Goal: Task Accomplishment & Management: Manage account settings

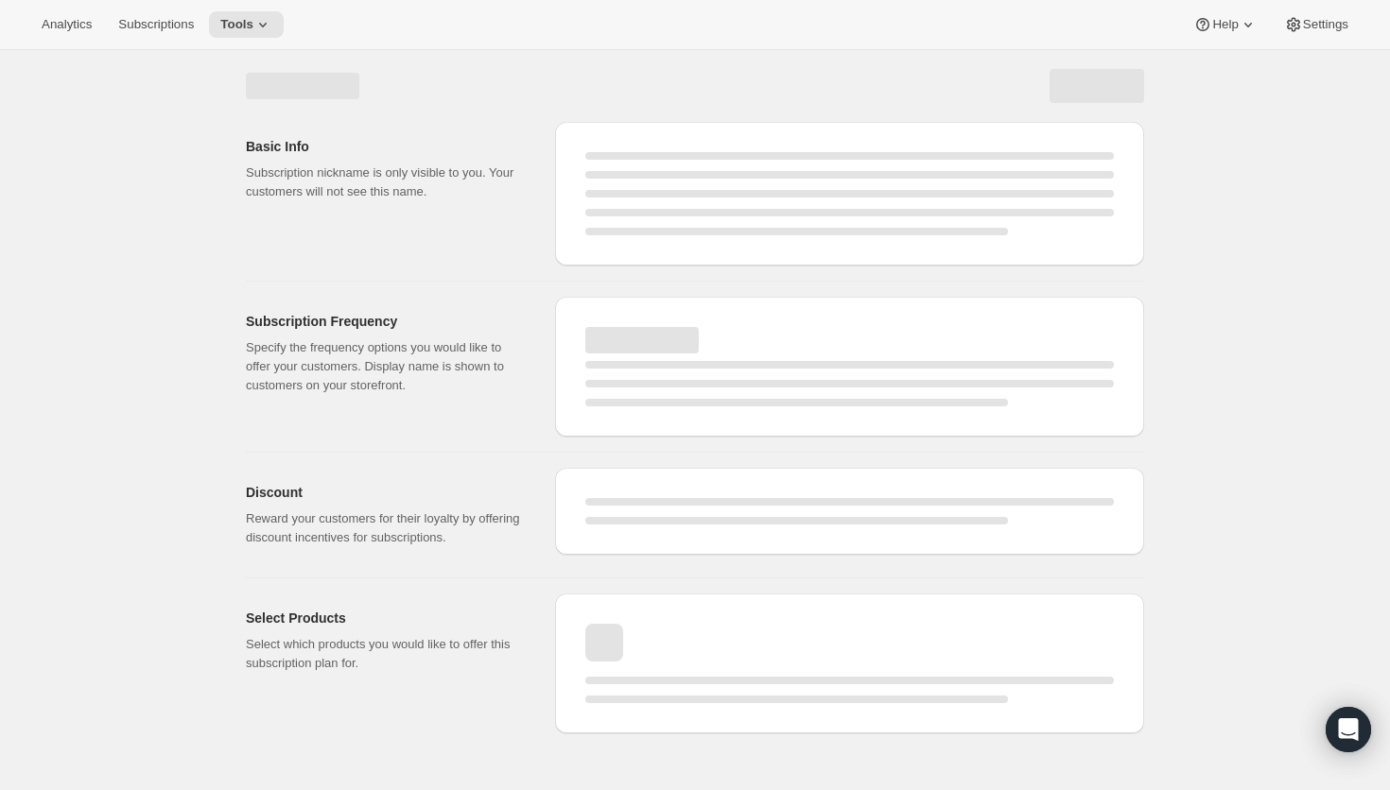
select select "WEEK"
select select "MONTH"
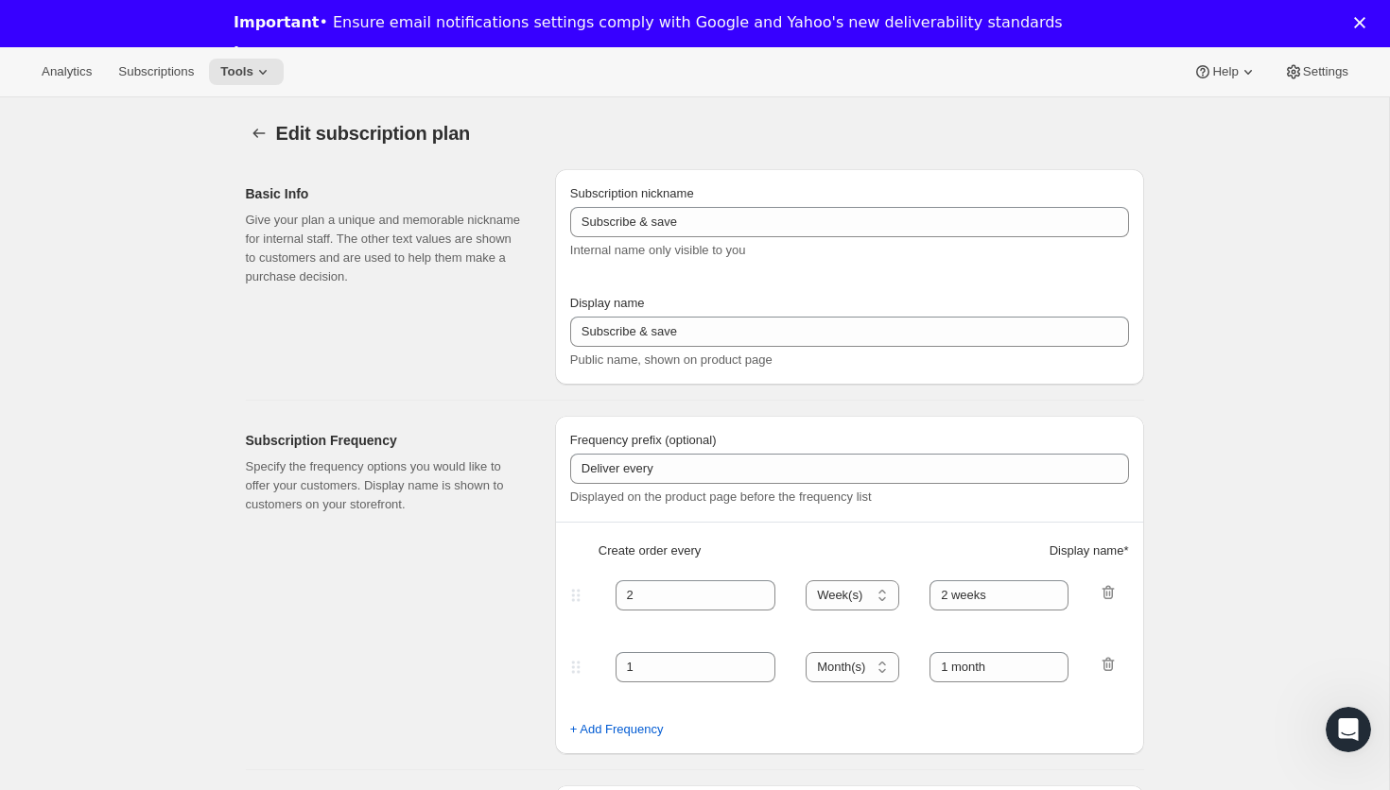
type input "Monthly Subscription"
type input "1"
select select "MONTH"
type input "1 month"
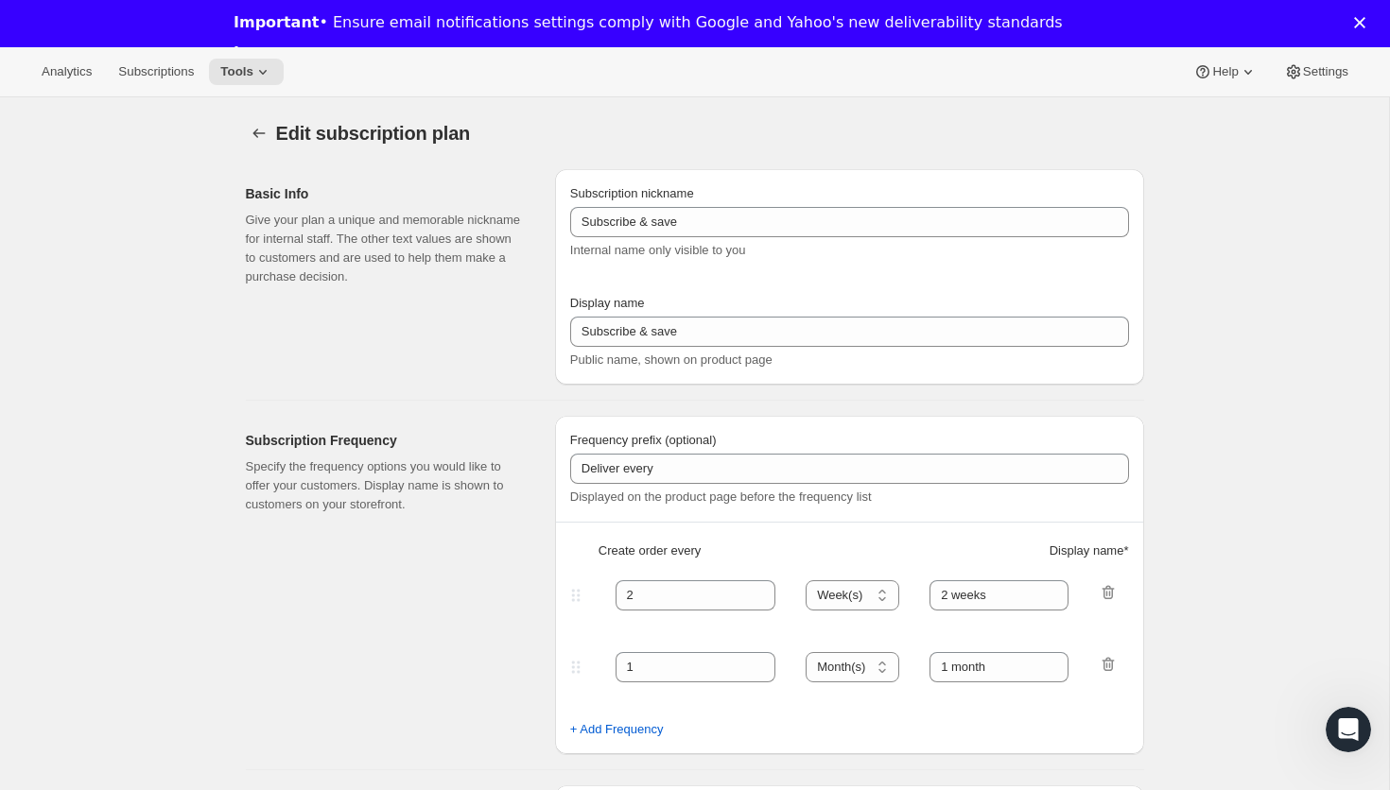
type input "10.0"
select select "FIXED_AMOUNT"
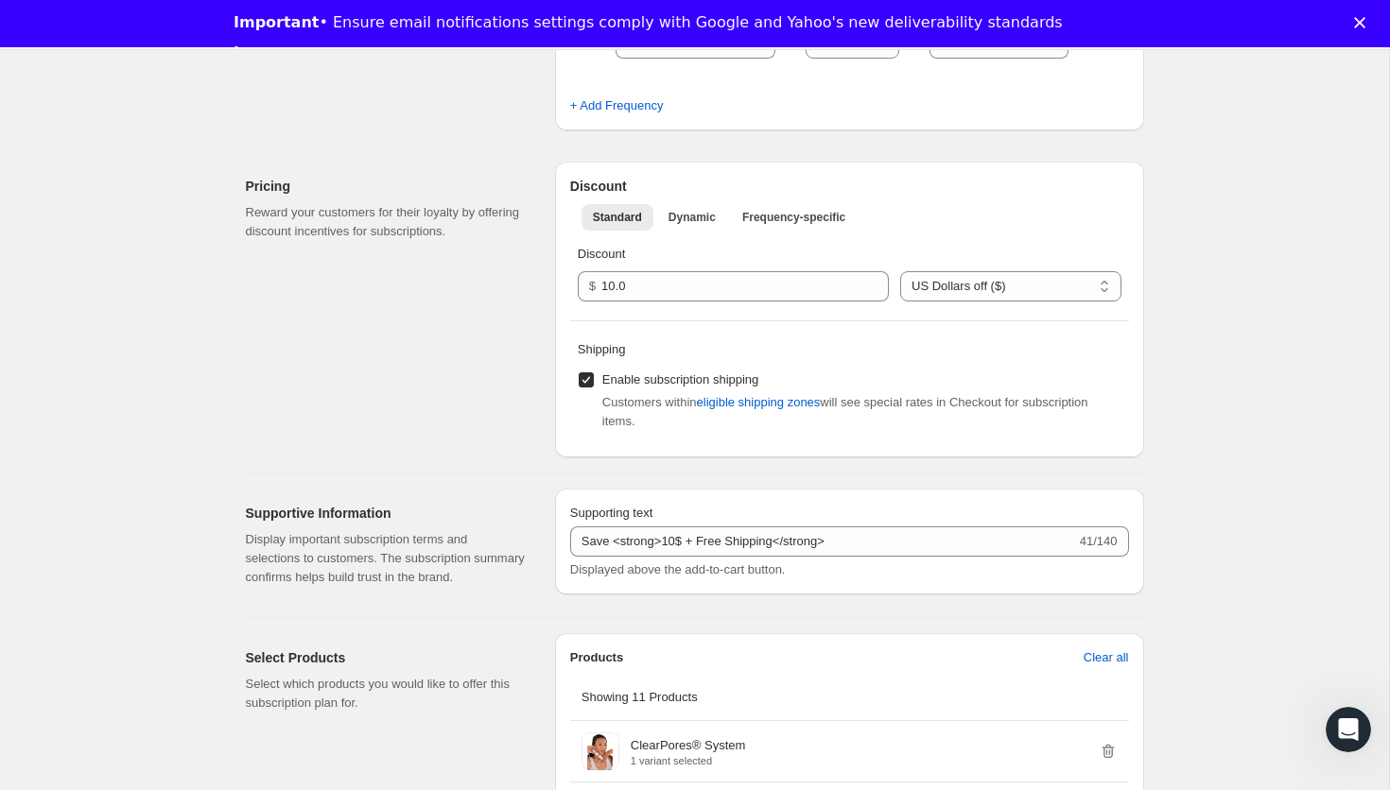
scroll to position [610, 0]
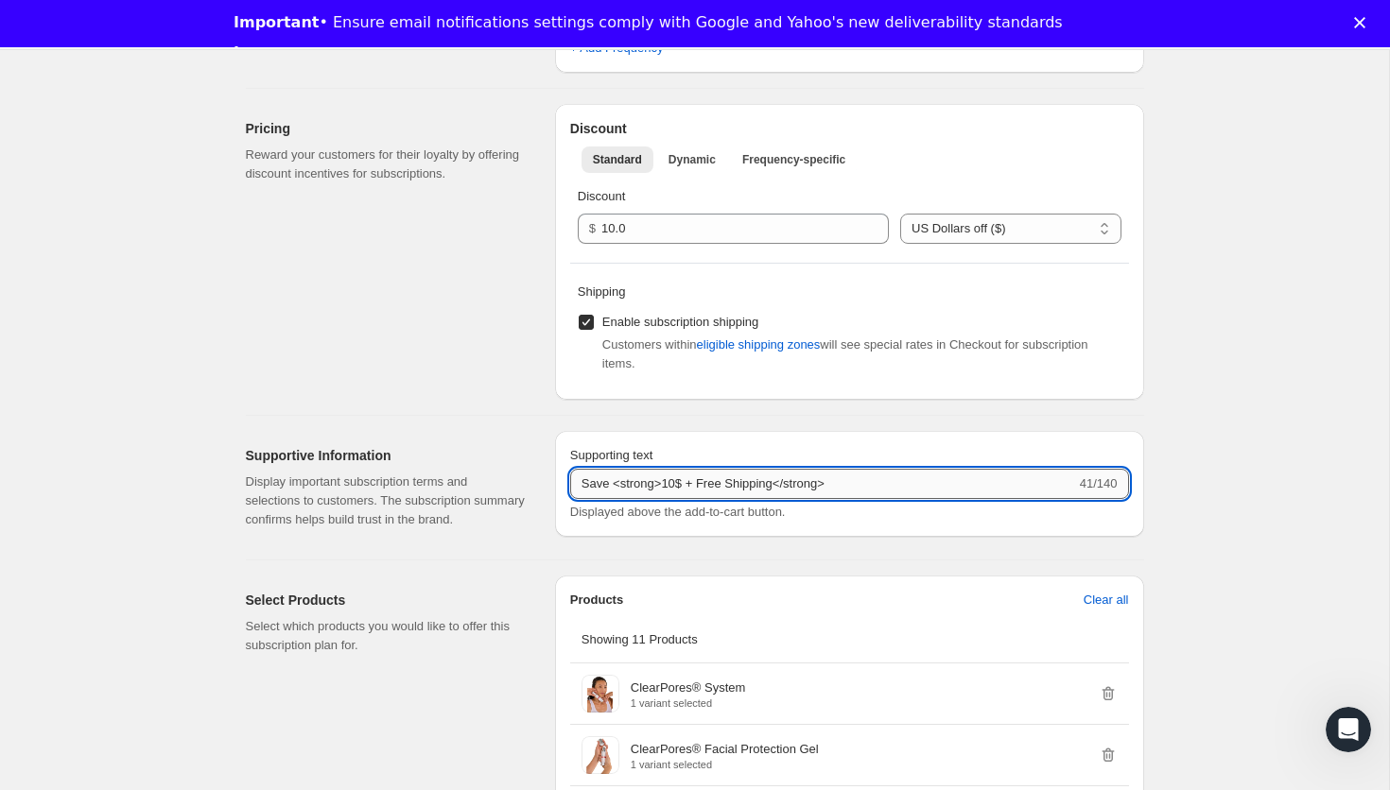
click at [685, 492] on input "Save <strong>10$ + Free Shipping</strong>" at bounding box center [823, 484] width 506 height 30
type input "Save <strong>$10 + Free Shipping</strong>"
click at [1203, 556] on div "Edit subscription plan. This page is ready Edit subscription plan Basic Info Gi…" at bounding box center [694, 684] width 1389 height 2392
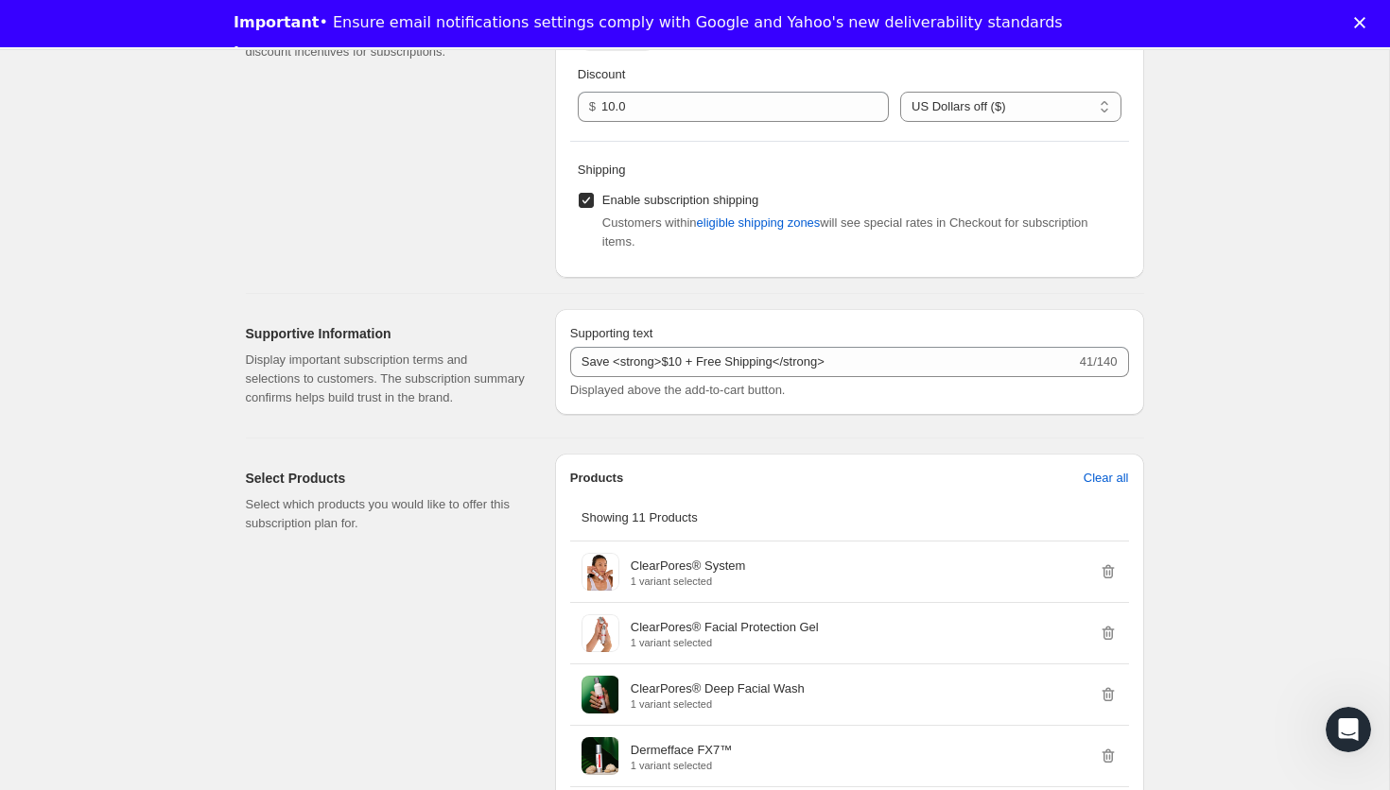
scroll to position [655, 0]
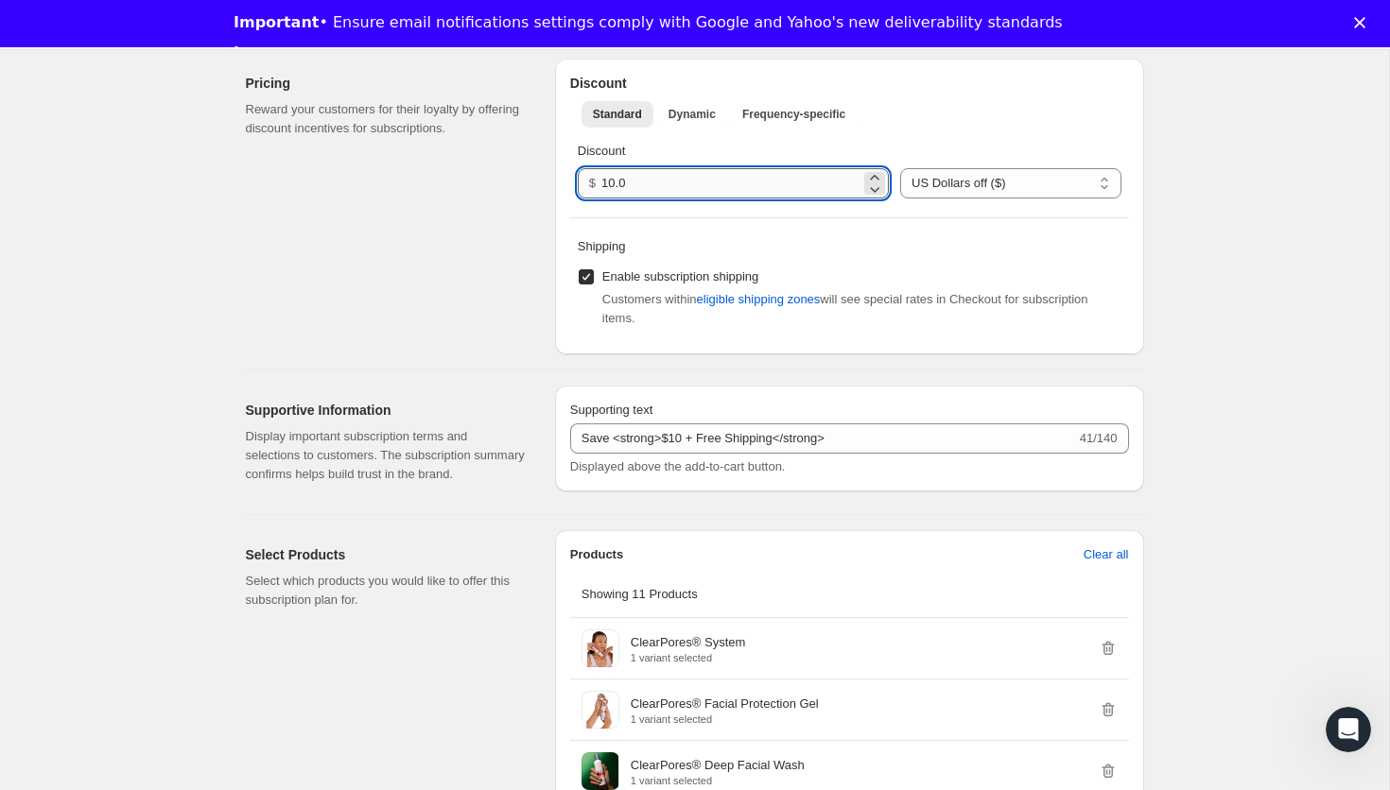
click at [698, 186] on input "10.0" at bounding box center [730, 183] width 259 height 30
type input "10.00"
click at [1054, 185] on select "Percent off (%) US Dollars off ($)" at bounding box center [1010, 183] width 220 height 30
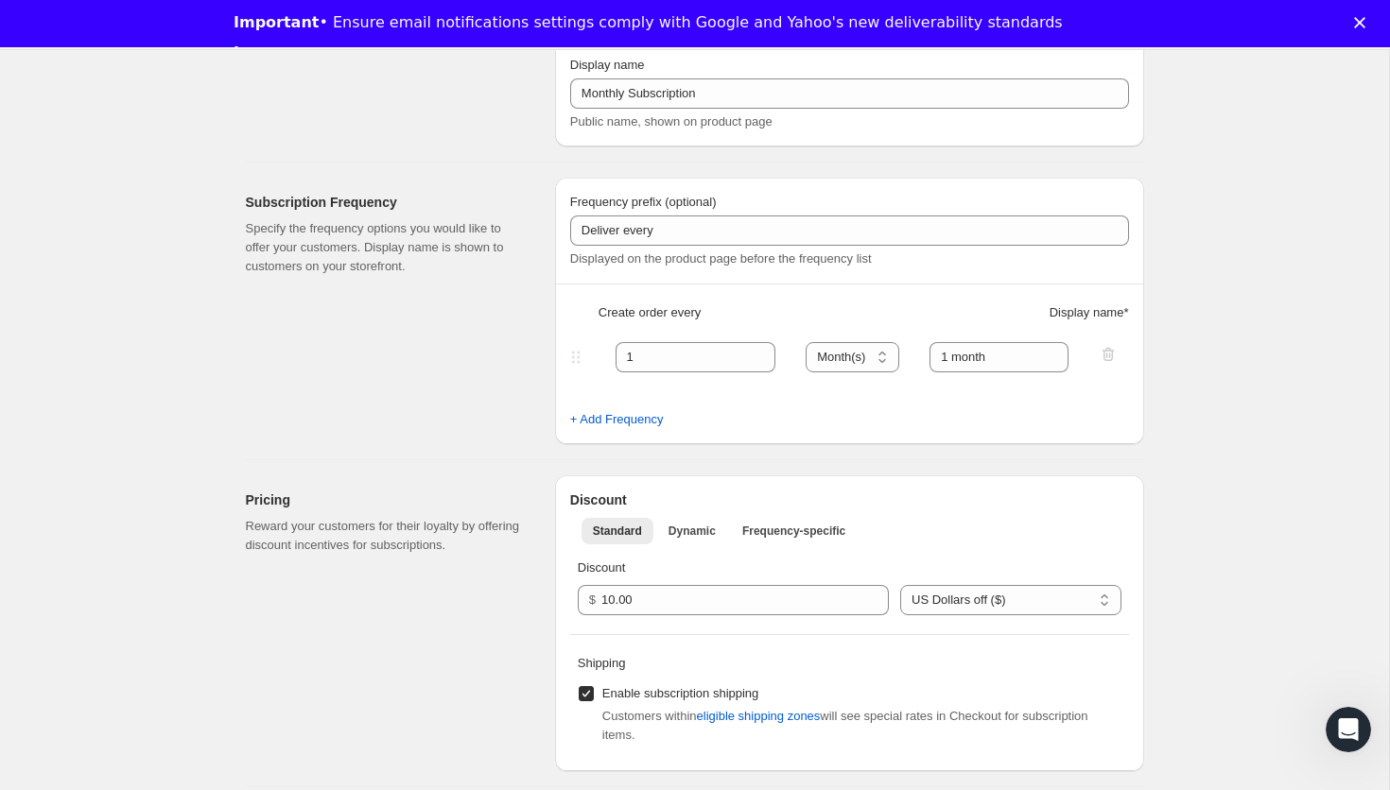
scroll to position [284, 0]
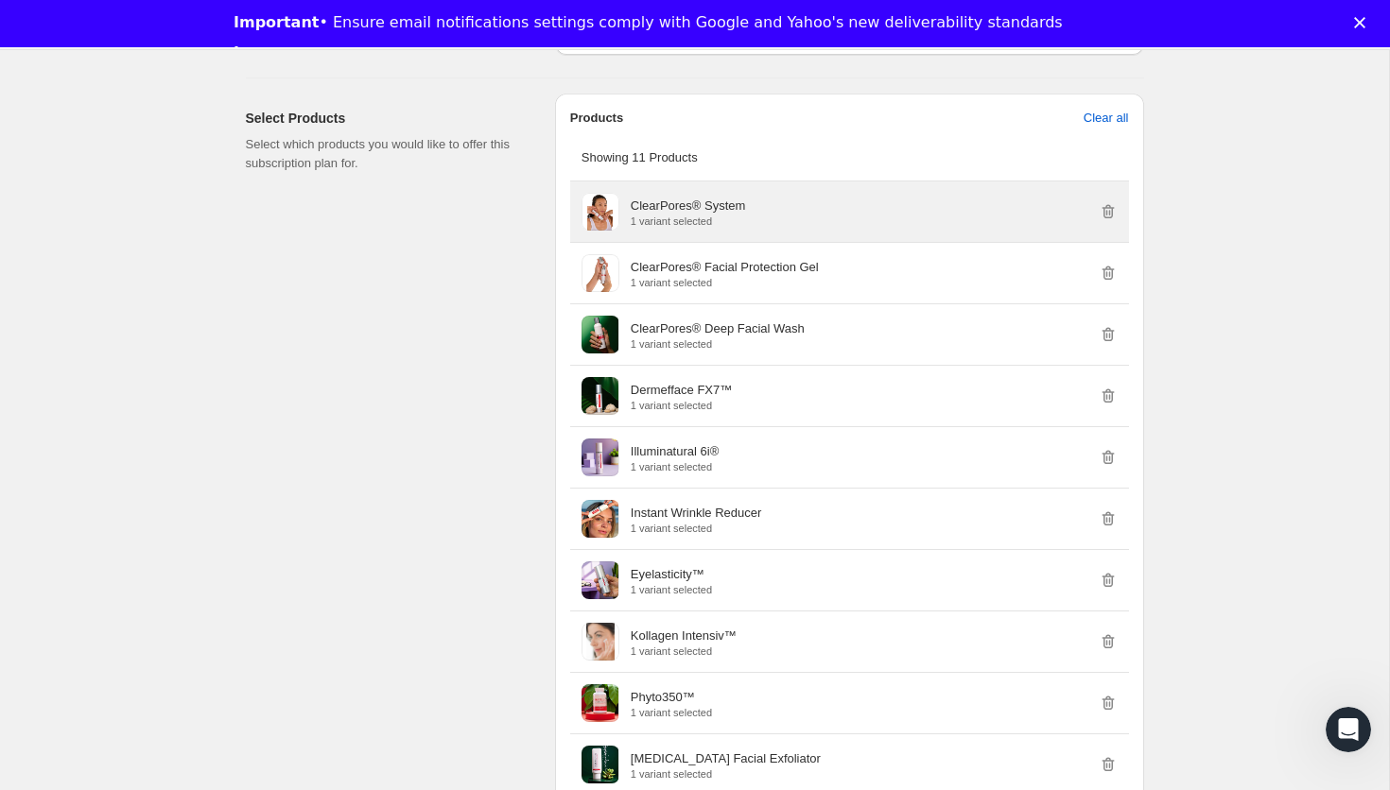
scroll to position [1093, 0]
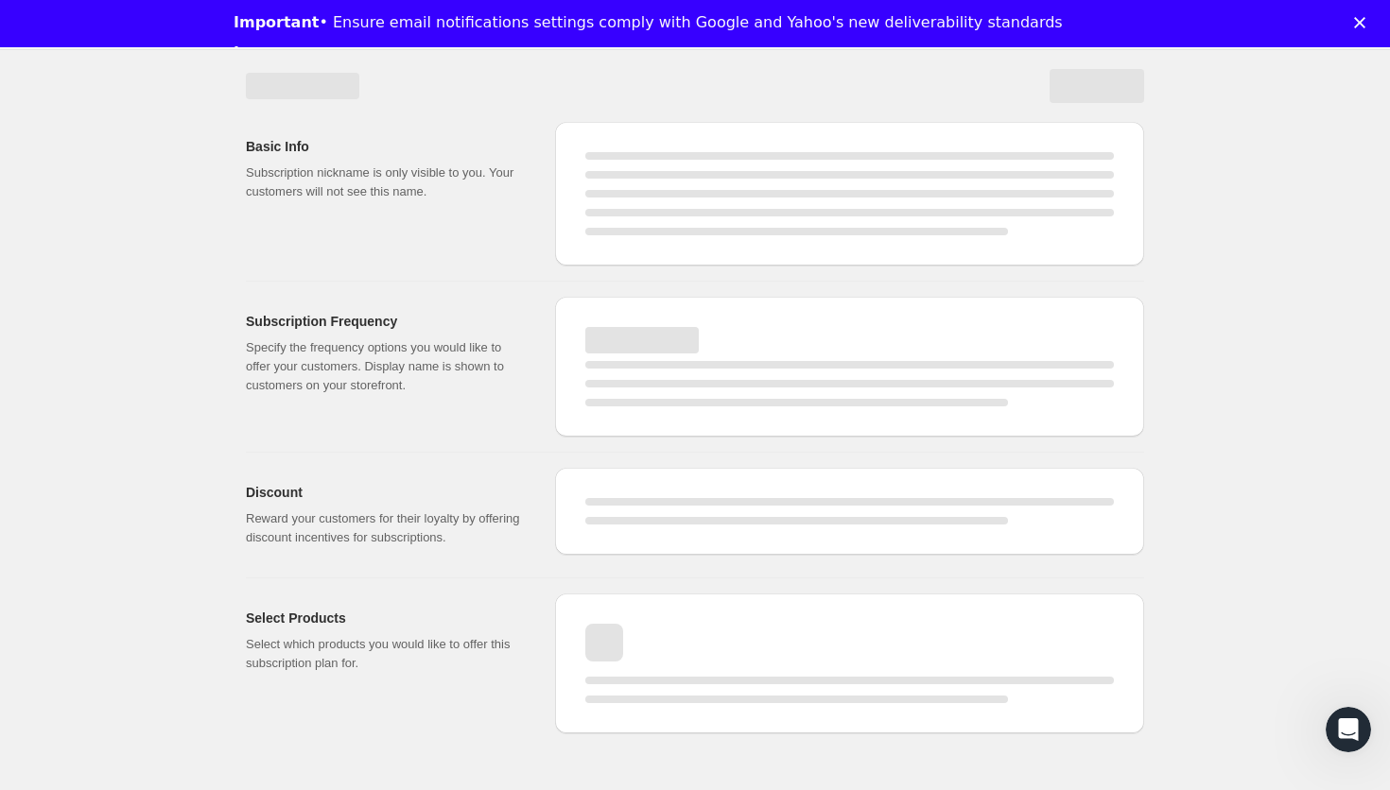
select select "MONTH"
select select "FIXED_AMOUNT"
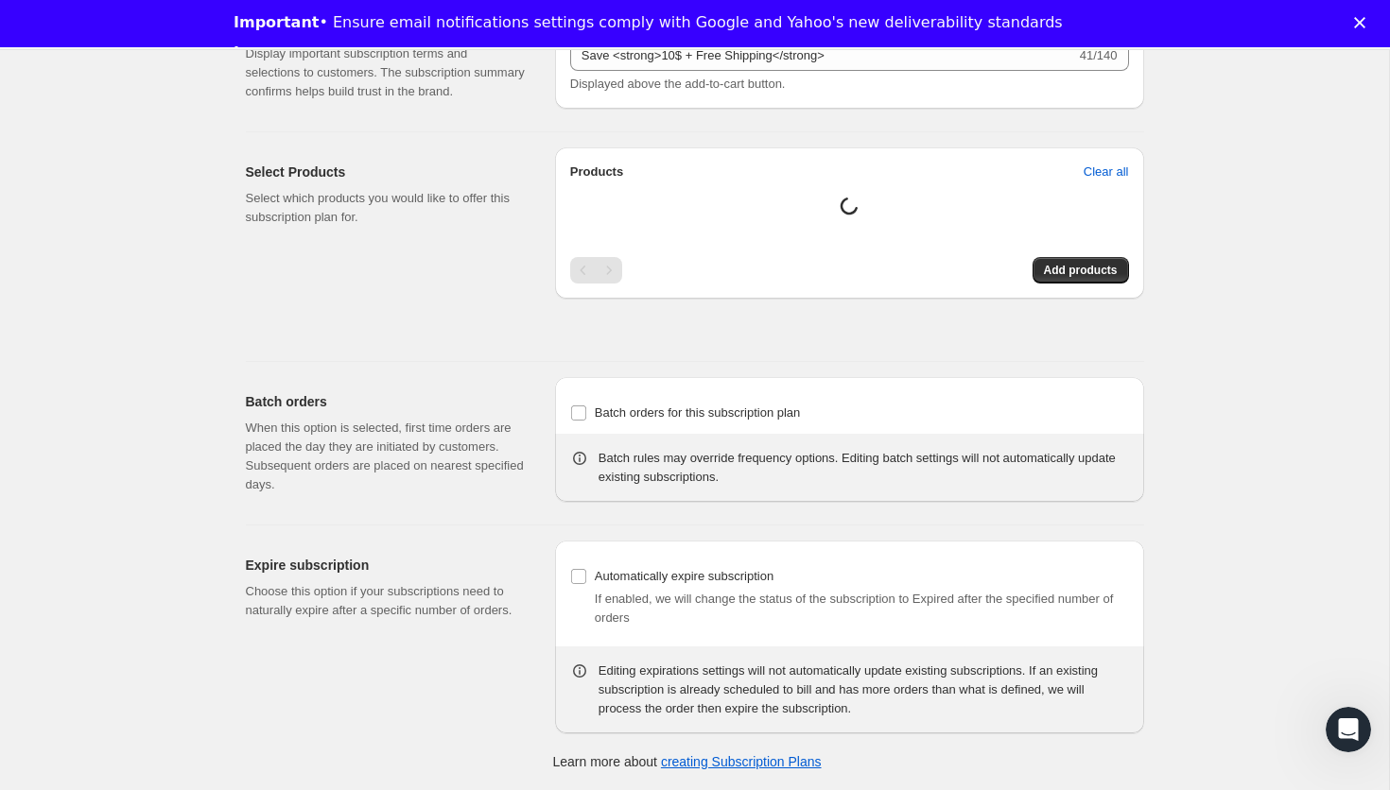
type input "Save <strong>$10 + Free Shipping</strong>"
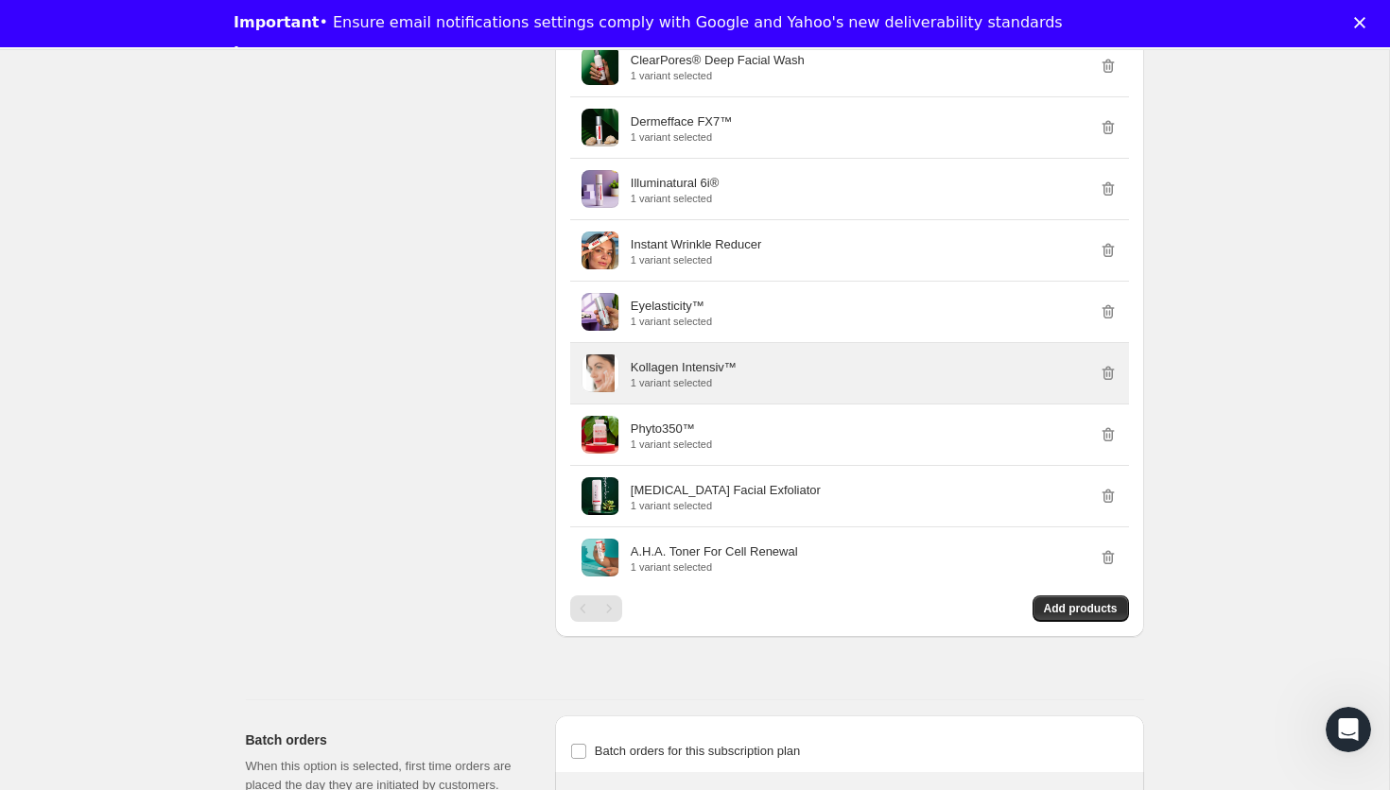
scroll to position [1515, 0]
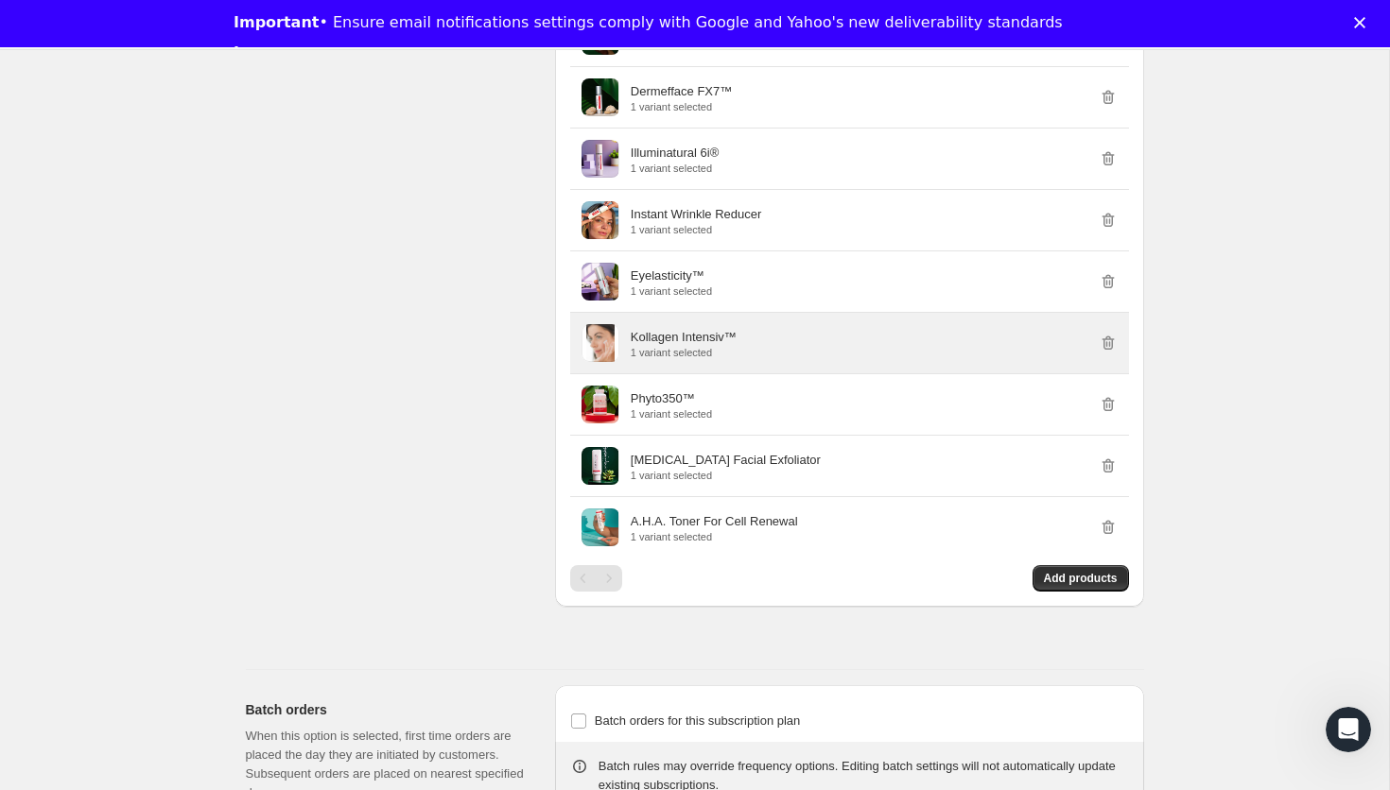
click at [771, 358] on div "Kollagen Intensiv™ 1 variant selected" at bounding box center [874, 343] width 487 height 30
click at [622, 362] on div "Kollagen Intensiv™ 1 variant selected" at bounding box center [849, 343] width 536 height 38
click at [670, 347] on p "Kollagen Intensiv™" at bounding box center [684, 337] width 106 height 19
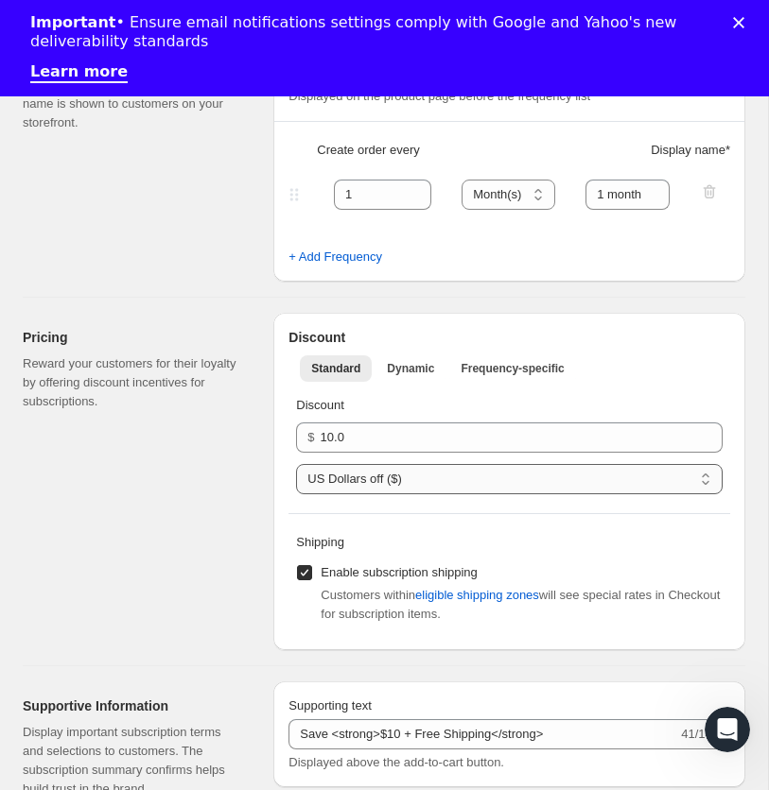
scroll to position [573, 0]
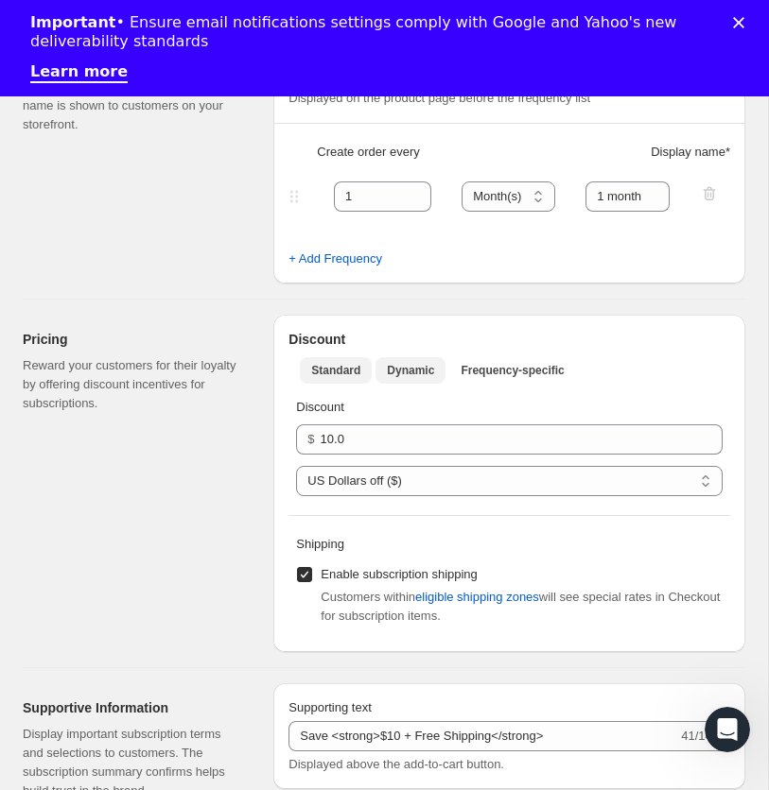
click at [428, 379] on button "Dynamic" at bounding box center [410, 370] width 70 height 26
select select "FIXED_AMOUNT"
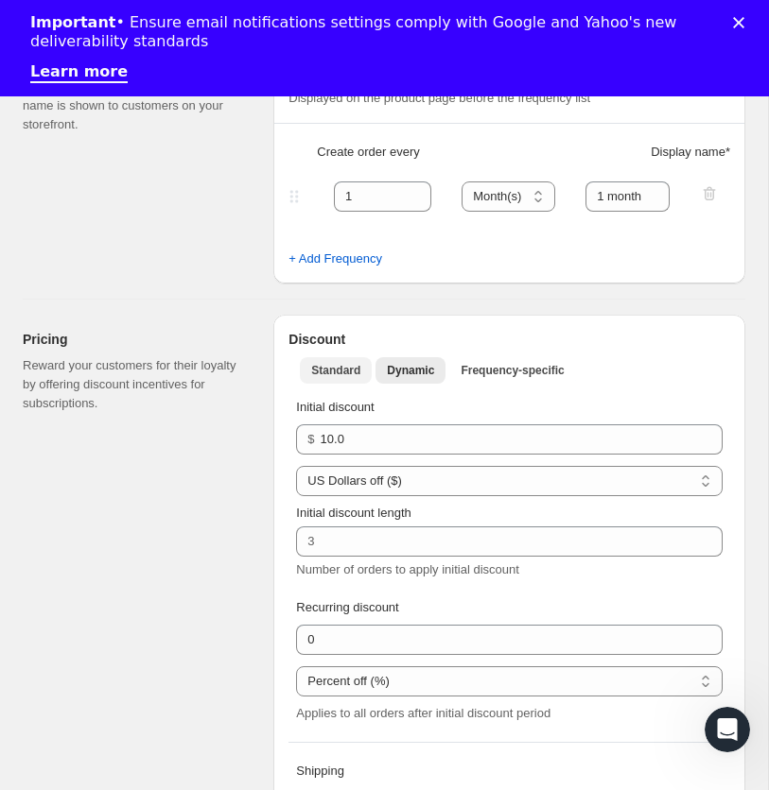
click at [328, 372] on span "Standard" at bounding box center [335, 370] width 49 height 15
select select "FIXED_AMOUNT"
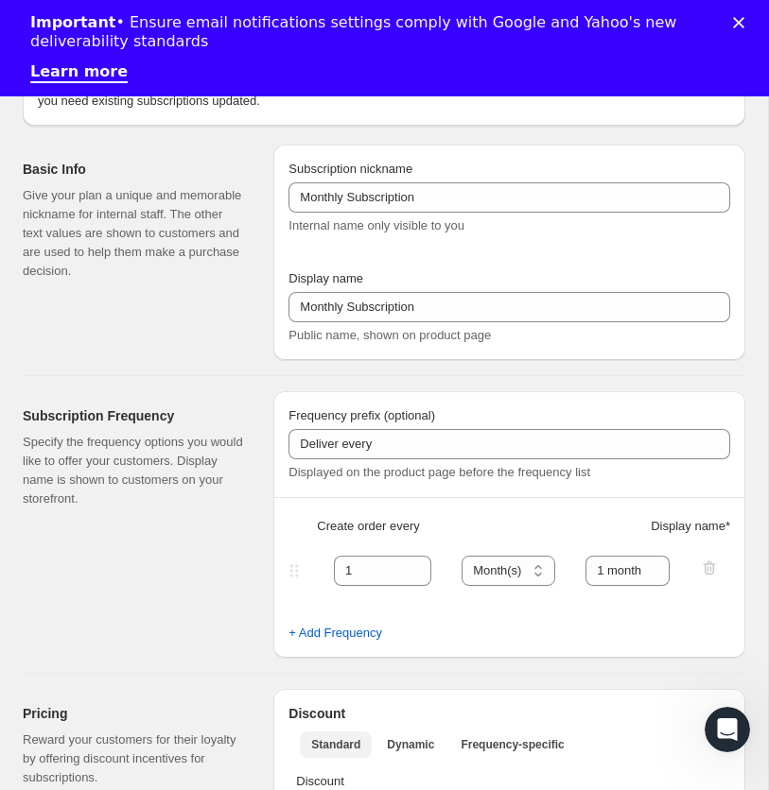
scroll to position [0, 0]
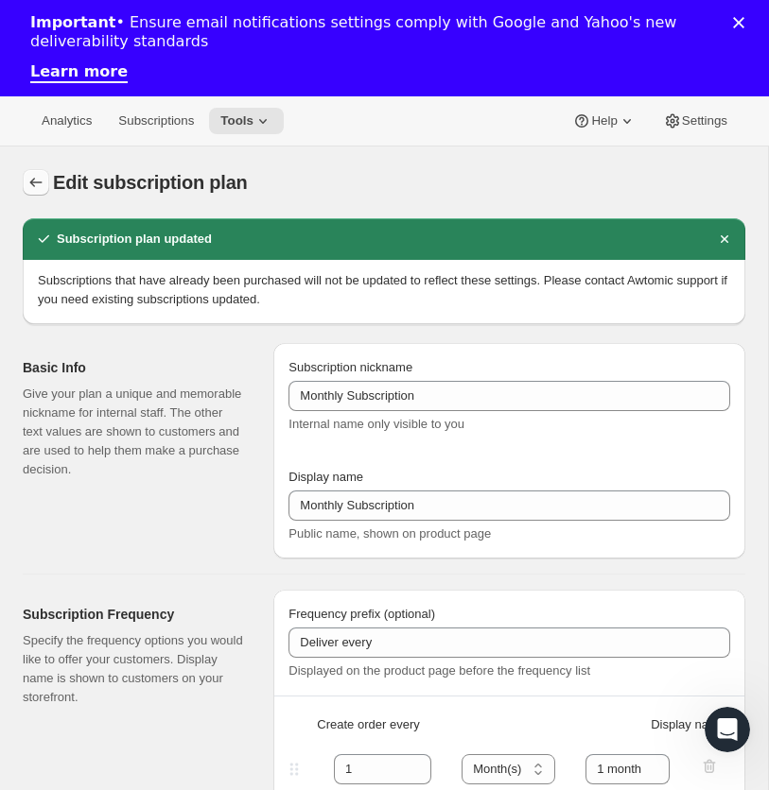
click at [32, 184] on icon "Subscription plans" at bounding box center [35, 182] width 19 height 19
click at [32, 180] on icon "Subscription plans" at bounding box center [36, 182] width 12 height 9
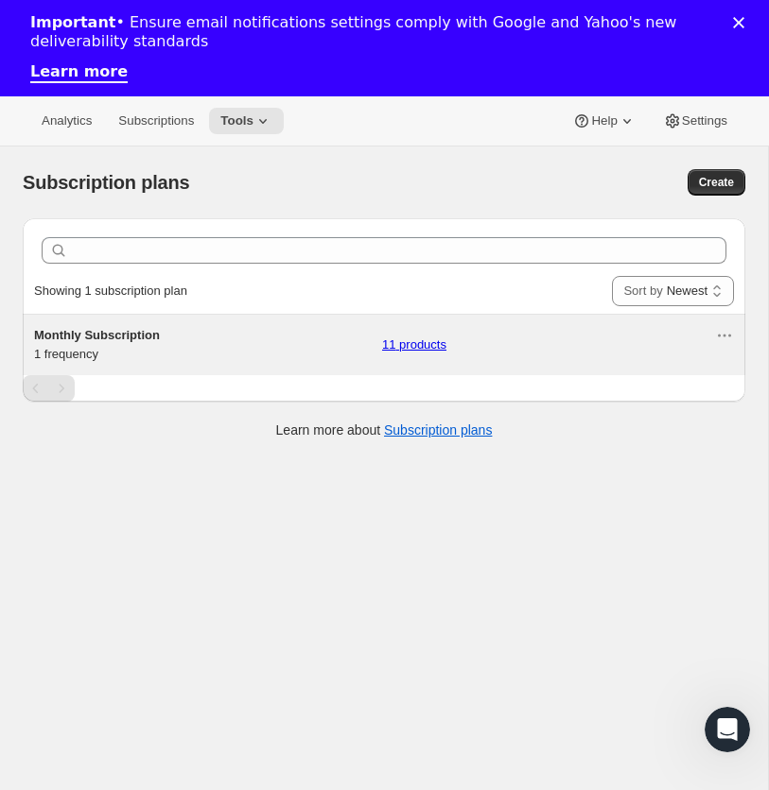
click at [133, 344] on h5 "Monthly Subscription" at bounding box center [200, 335] width 333 height 19
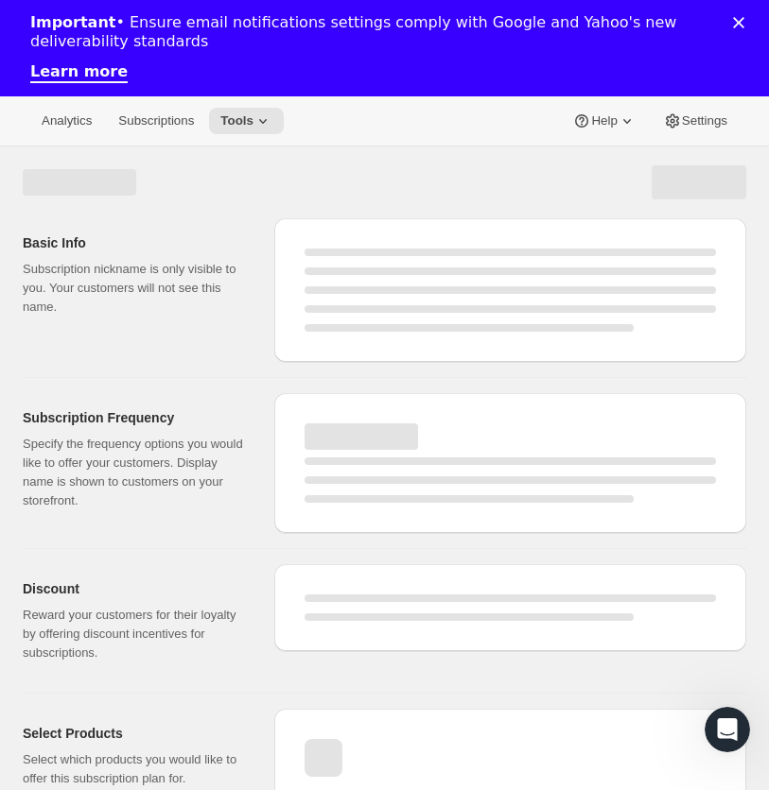
select select "WEEK"
select select "MONTH"
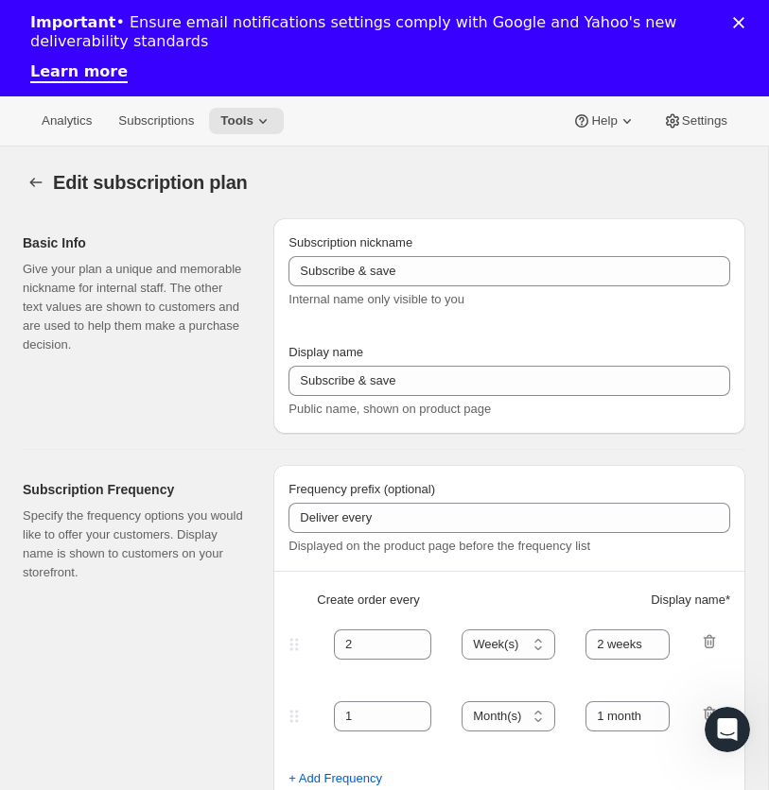
type input "Monthly Subscription"
type input "1"
type input "1 month"
type input "10.0"
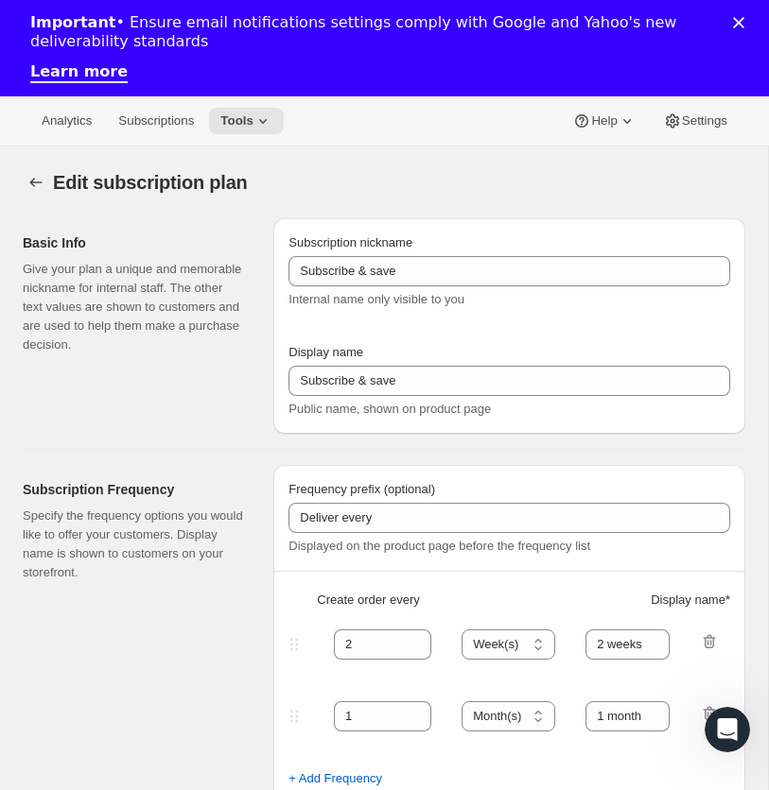
type input "Save <strong>$10 + Free Shipping</strong>"
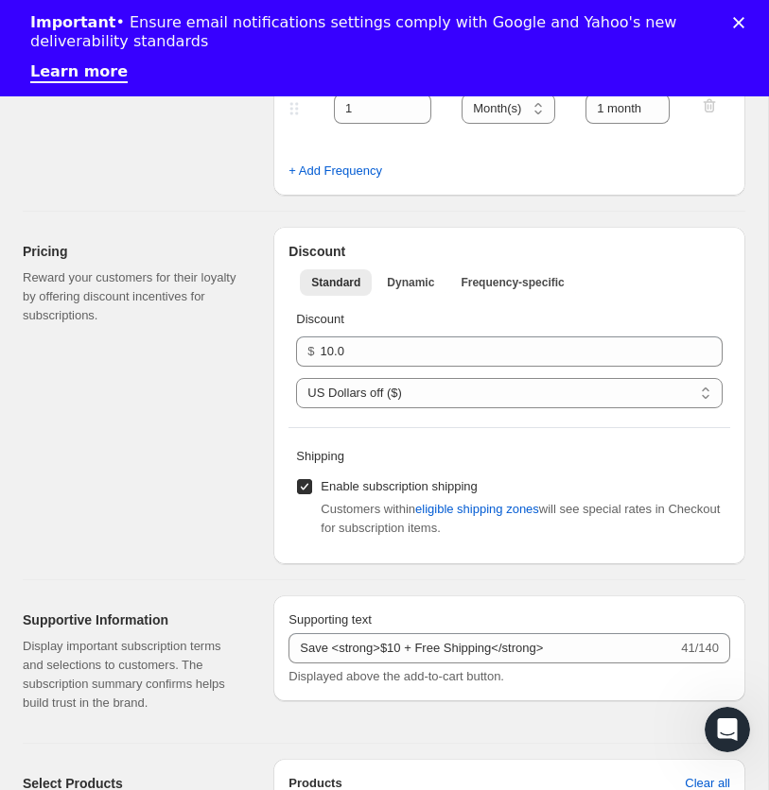
scroll to position [559, 0]
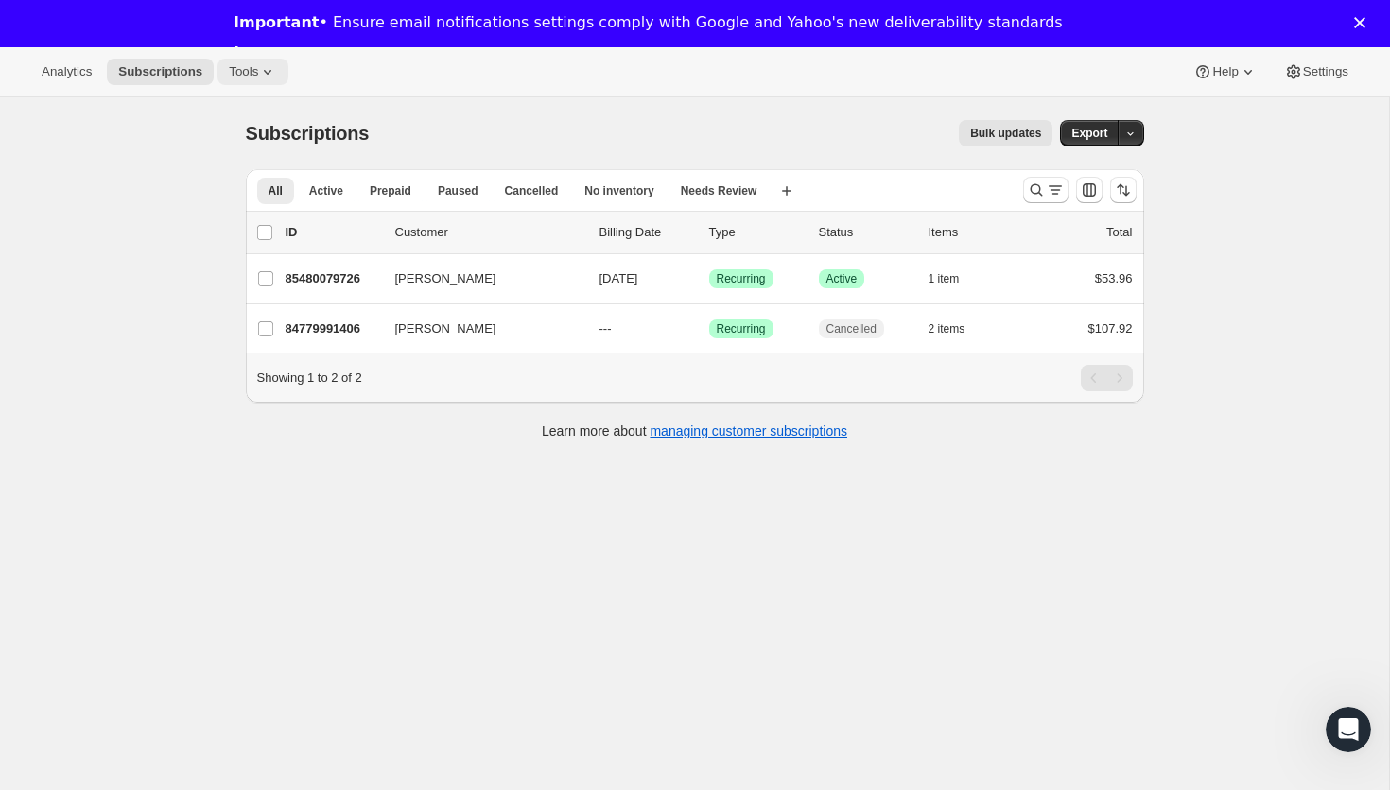
click at [271, 62] on icon at bounding box center [267, 71] width 19 height 19
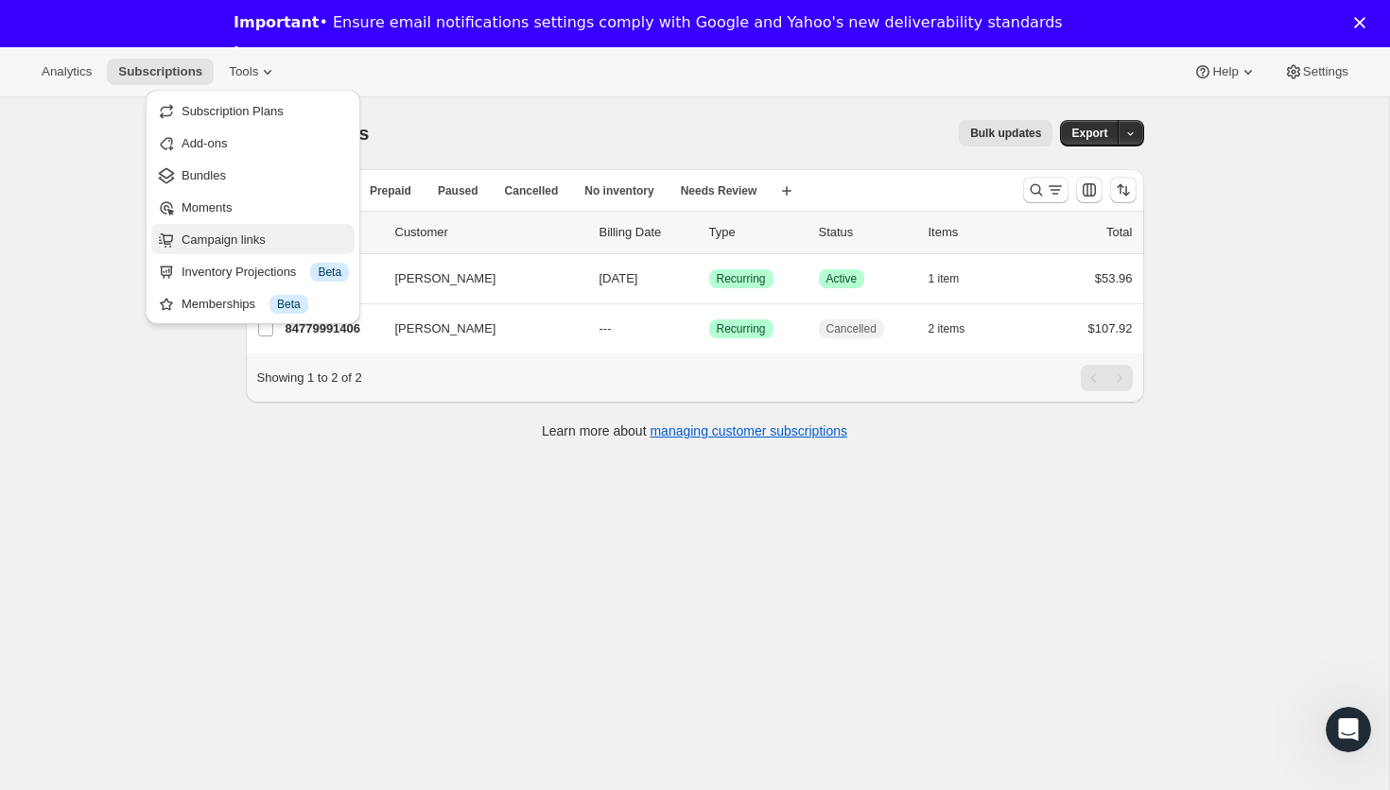
click at [309, 237] on span "Campaign links" at bounding box center [265, 240] width 167 height 19
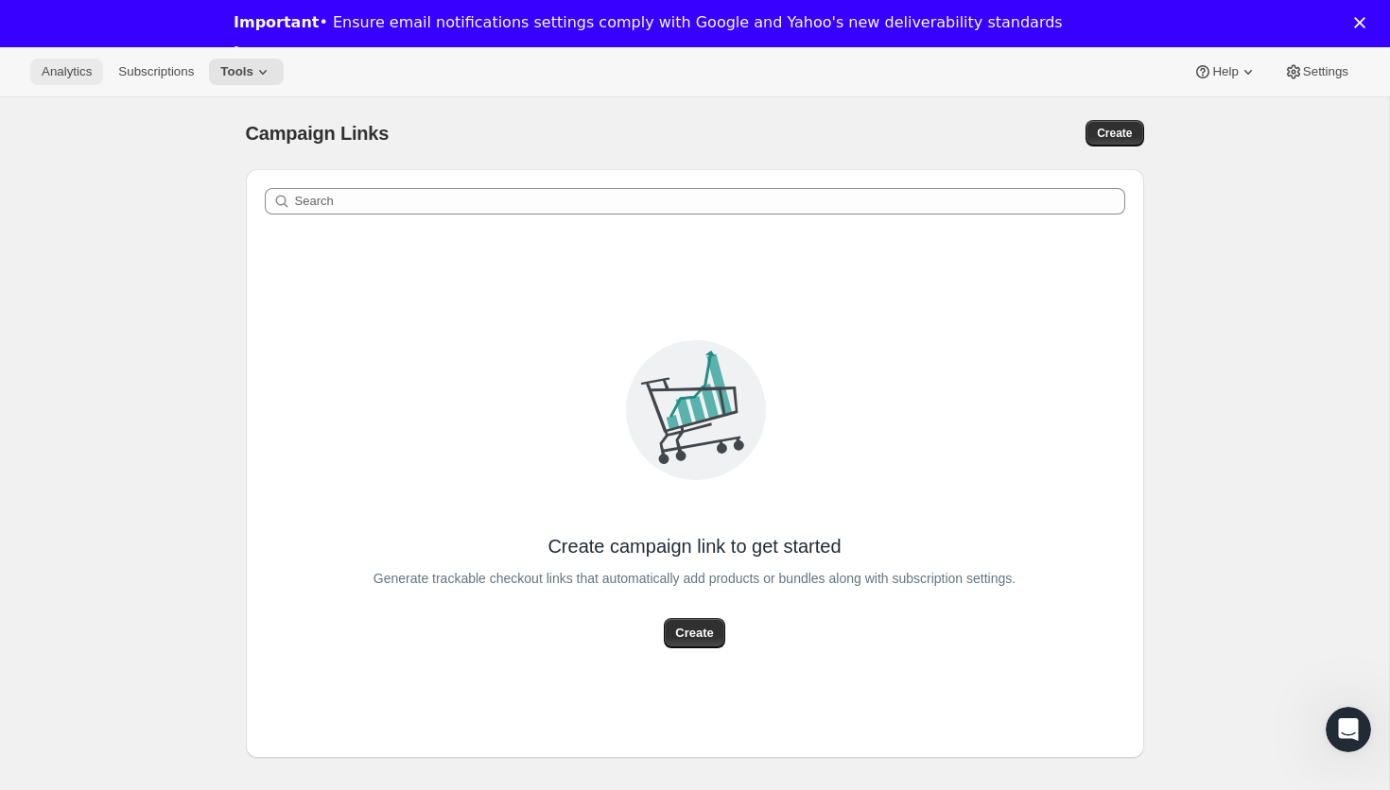
click at [61, 74] on span "Analytics" at bounding box center [67, 71] width 50 height 15
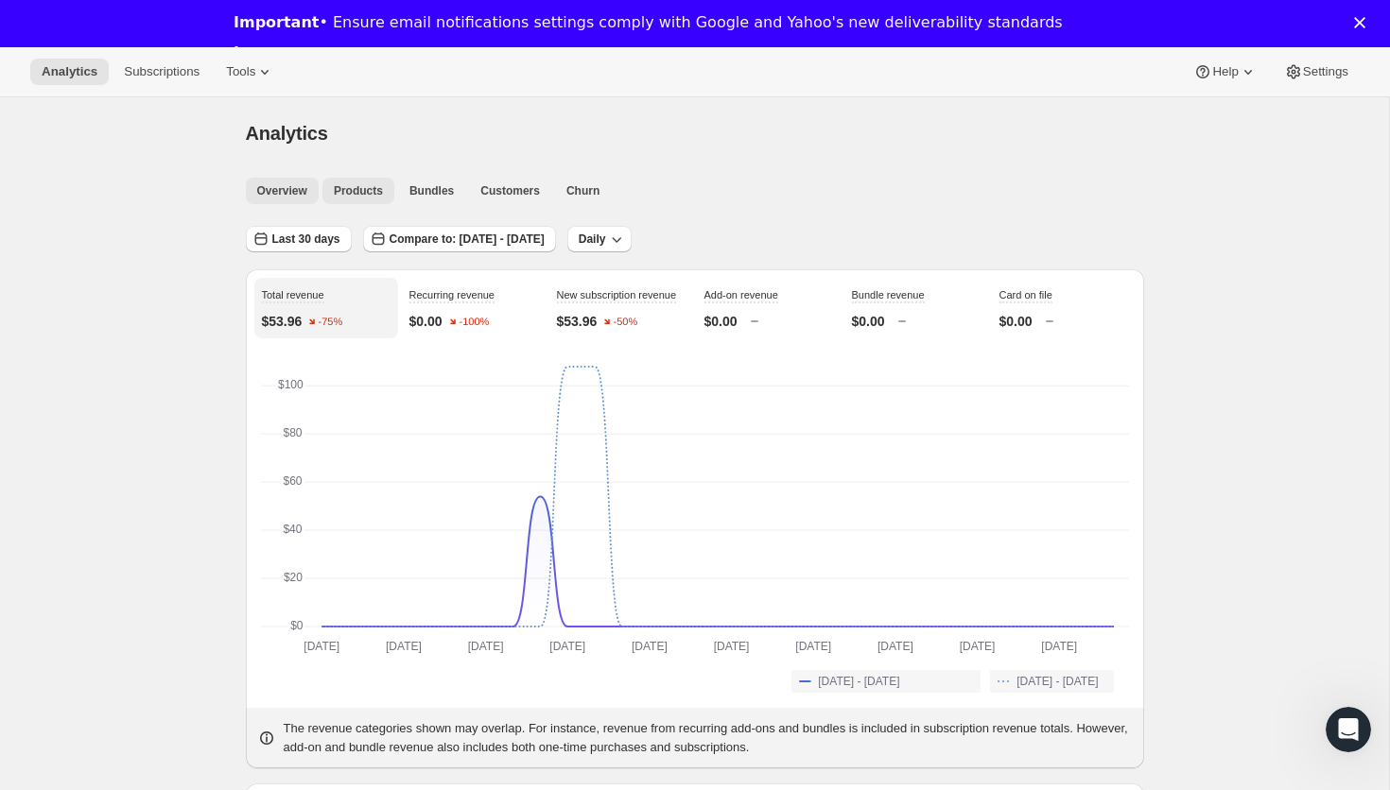
click at [367, 199] on button "Products" at bounding box center [358, 191] width 72 height 26
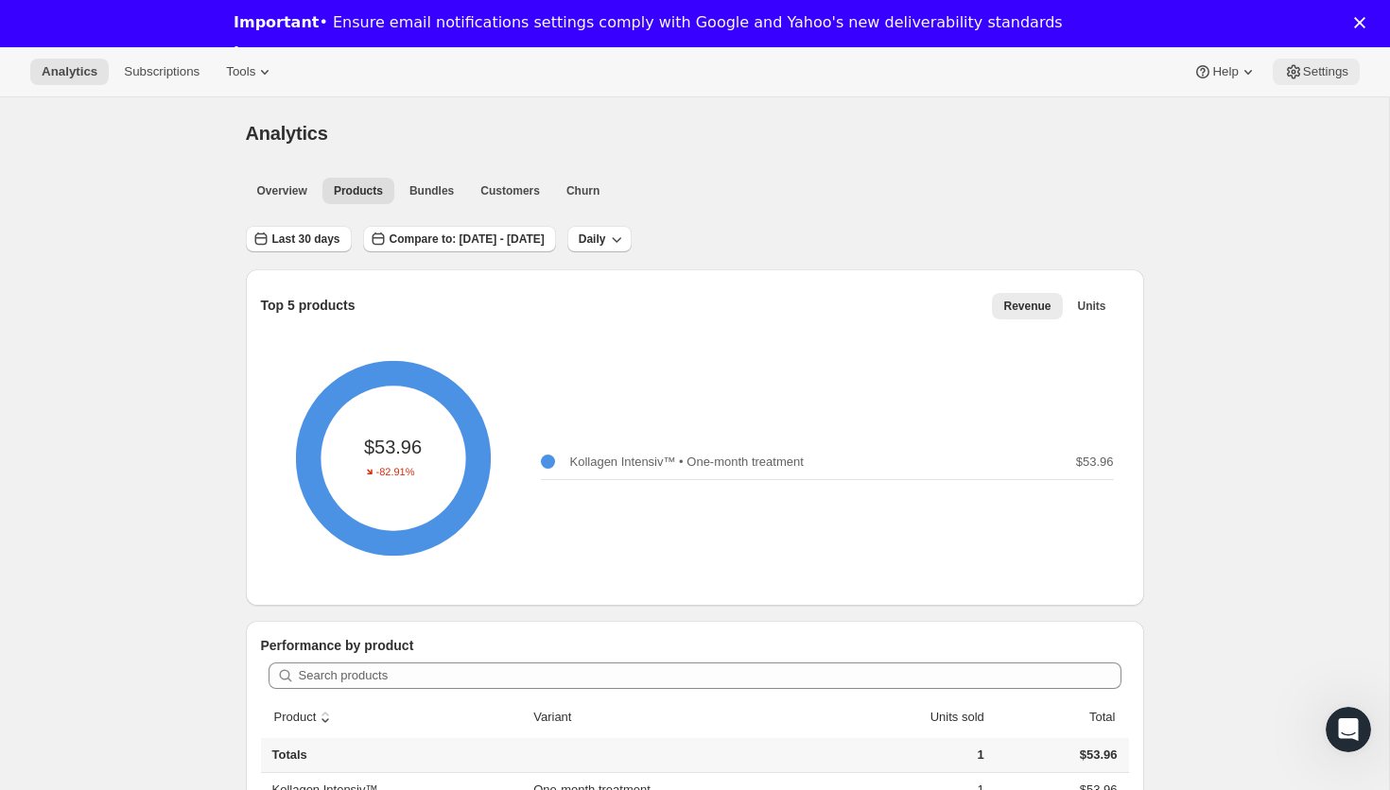
click at [768, 79] on button "Settings" at bounding box center [1315, 72] width 87 height 26
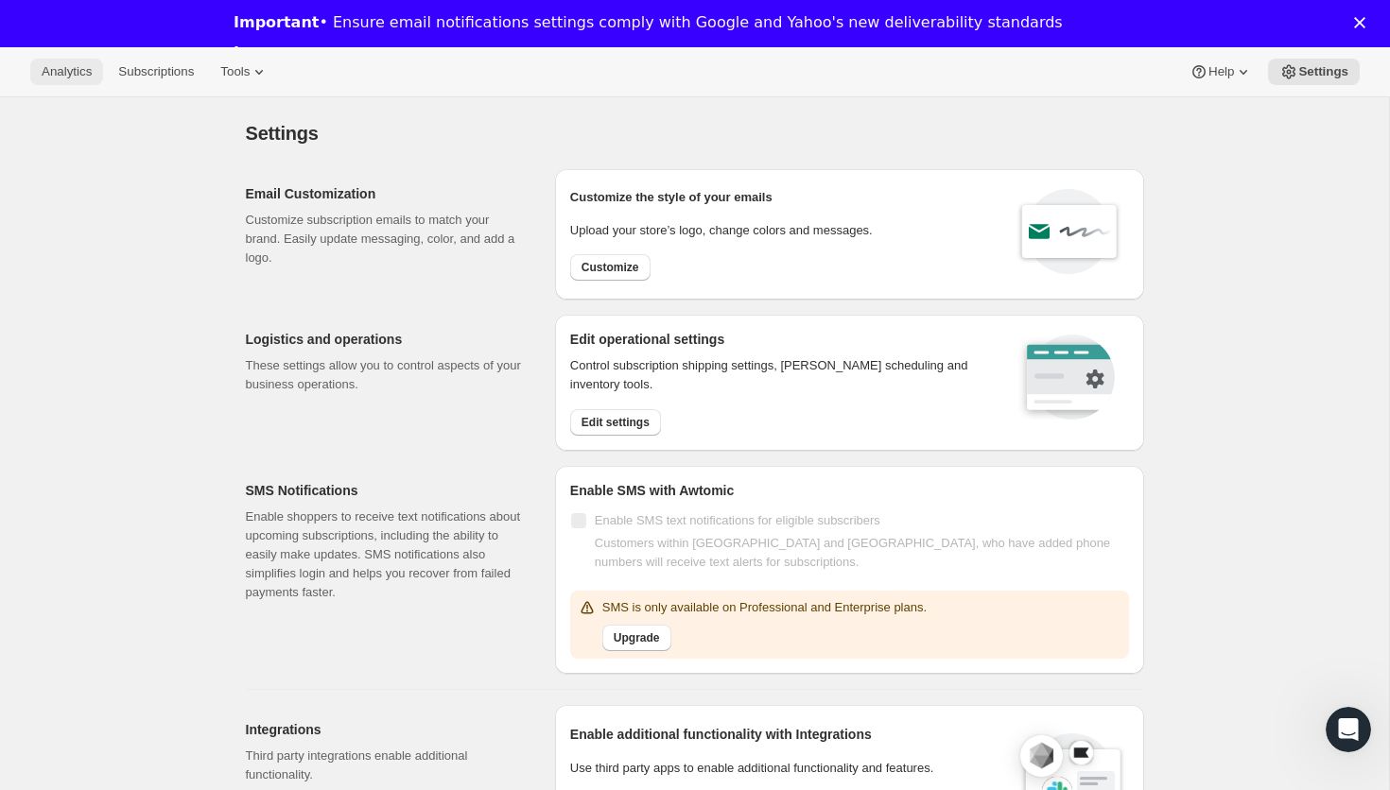
click at [69, 76] on span "Analytics" at bounding box center [67, 71] width 50 height 15
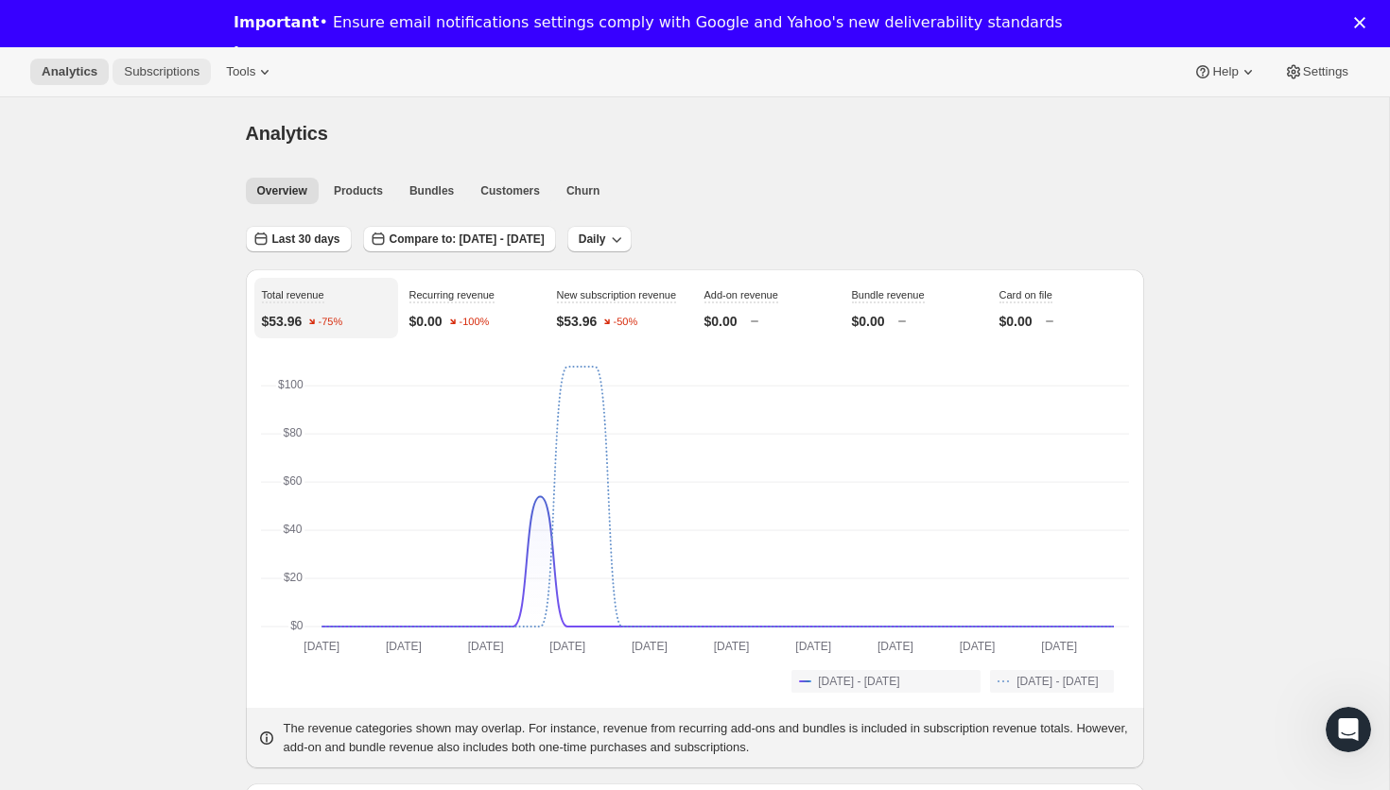
click at [164, 80] on button "Subscriptions" at bounding box center [162, 72] width 98 height 26
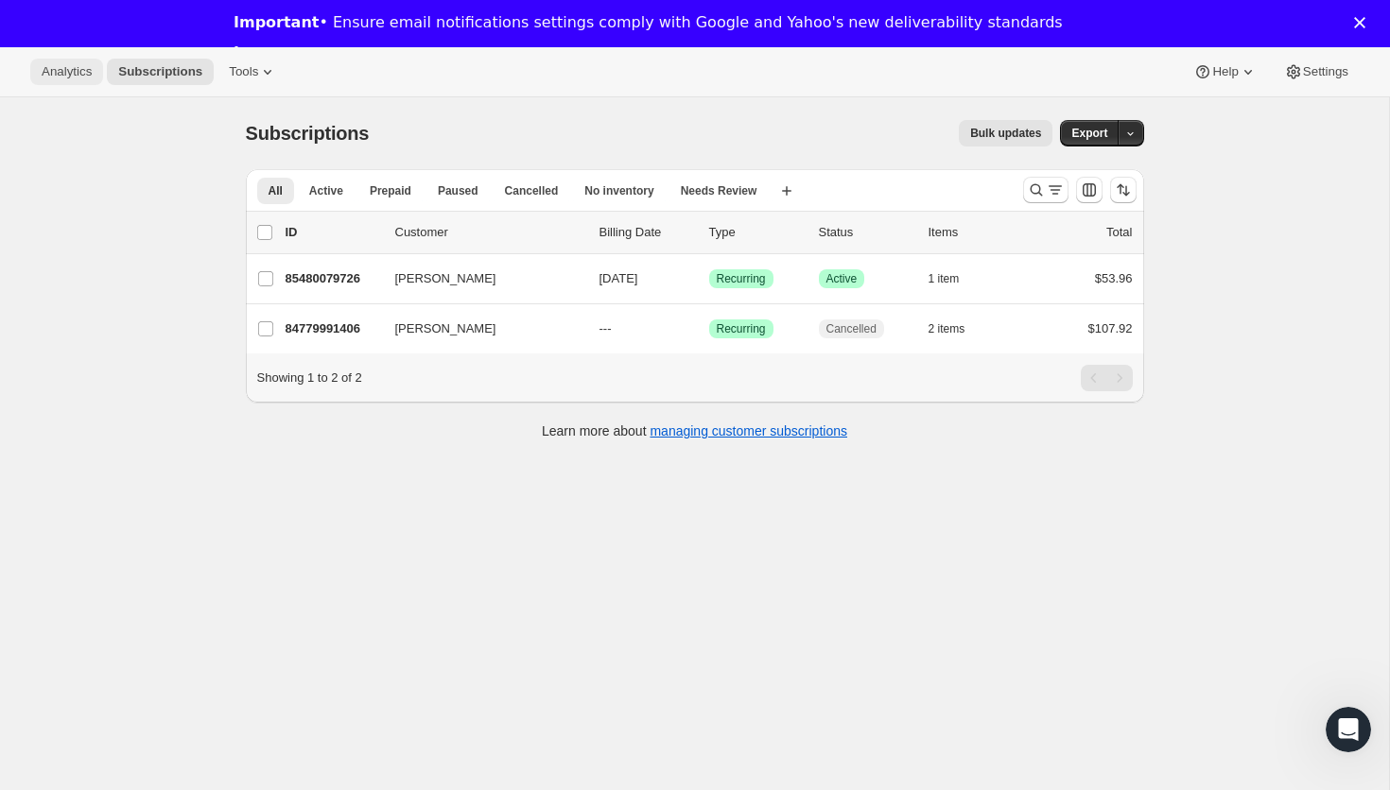
click at [69, 70] on span "Analytics" at bounding box center [67, 71] width 50 height 15
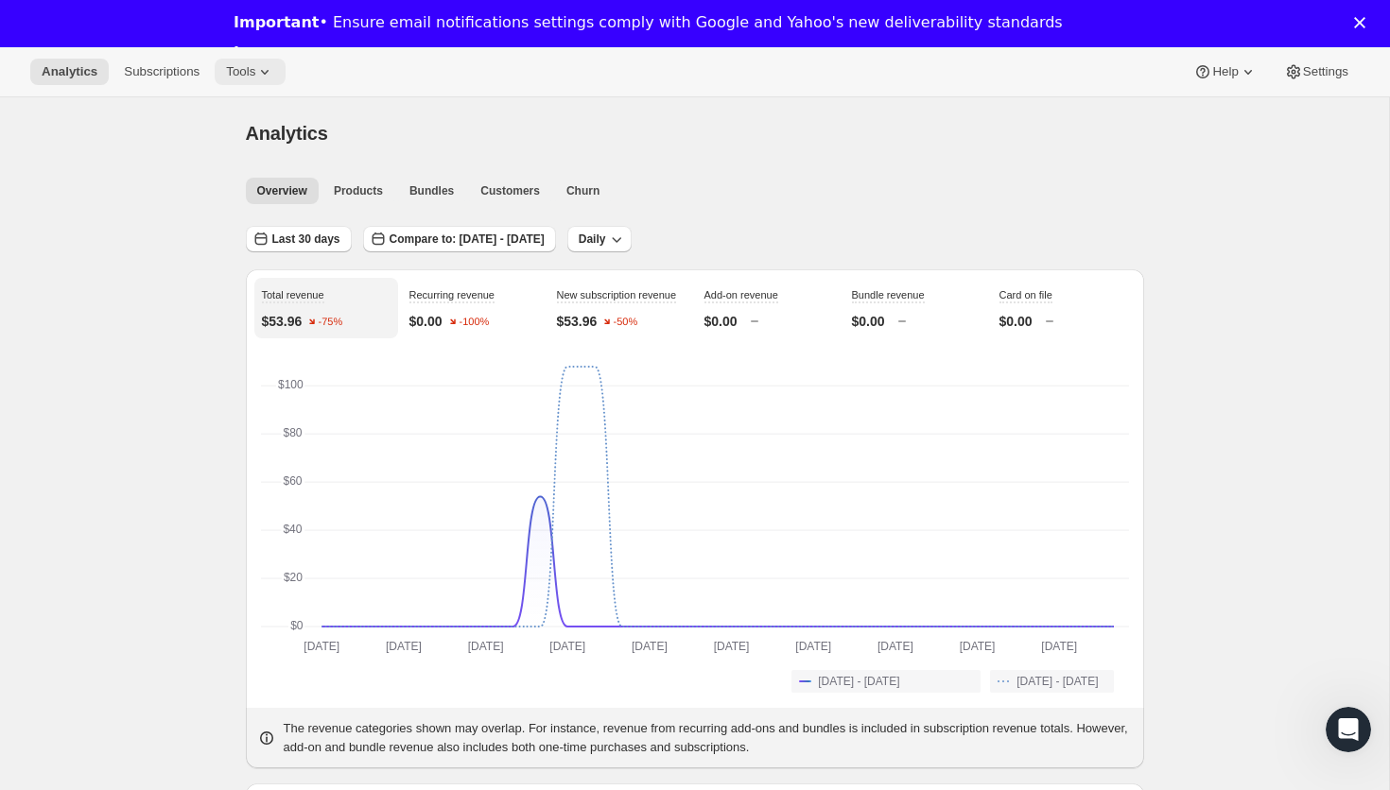
click at [250, 69] on span "Tools" at bounding box center [240, 71] width 29 height 15
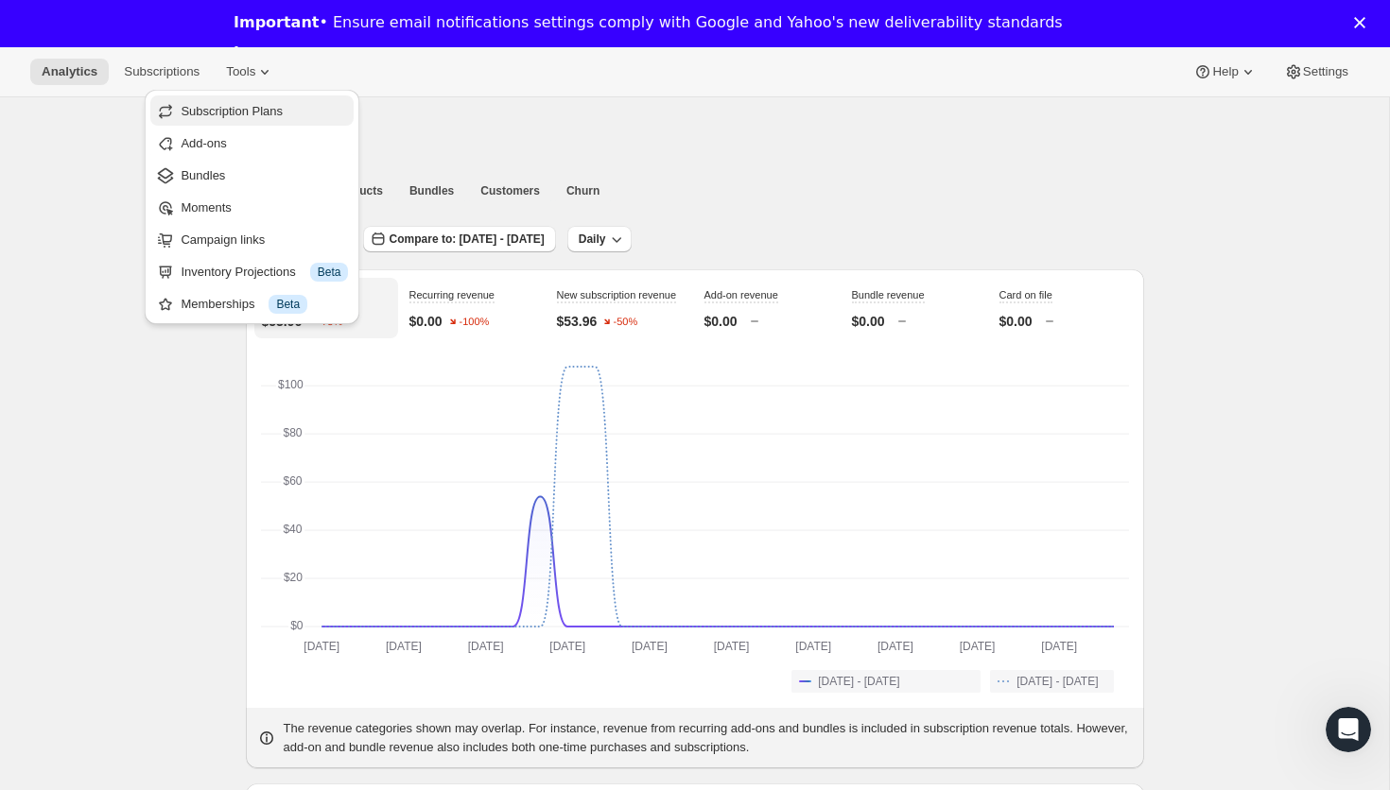
click at [226, 113] on span "Subscription Plans" at bounding box center [232, 111] width 102 height 14
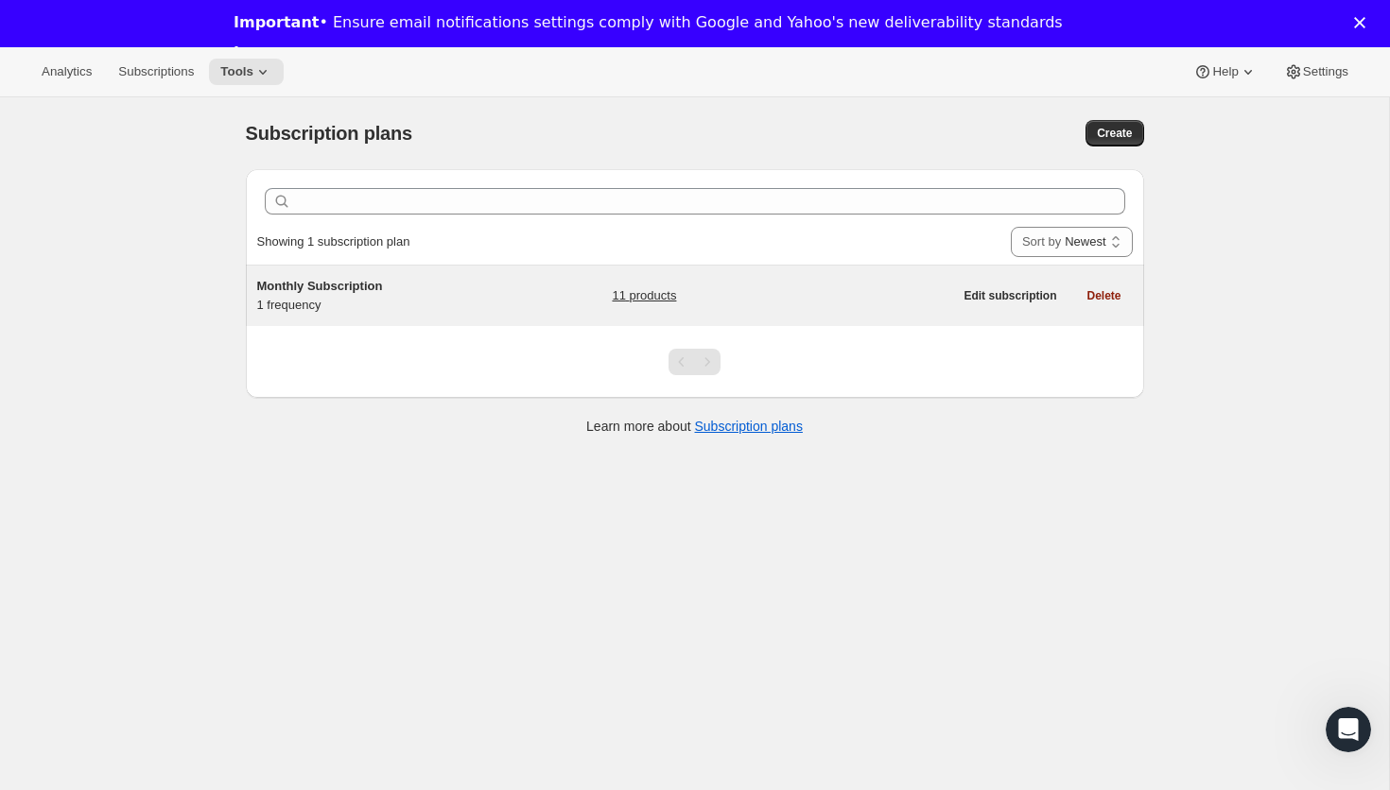
click at [370, 310] on div "Monthly Subscription 1 frequency" at bounding box center [375, 296] width 236 height 38
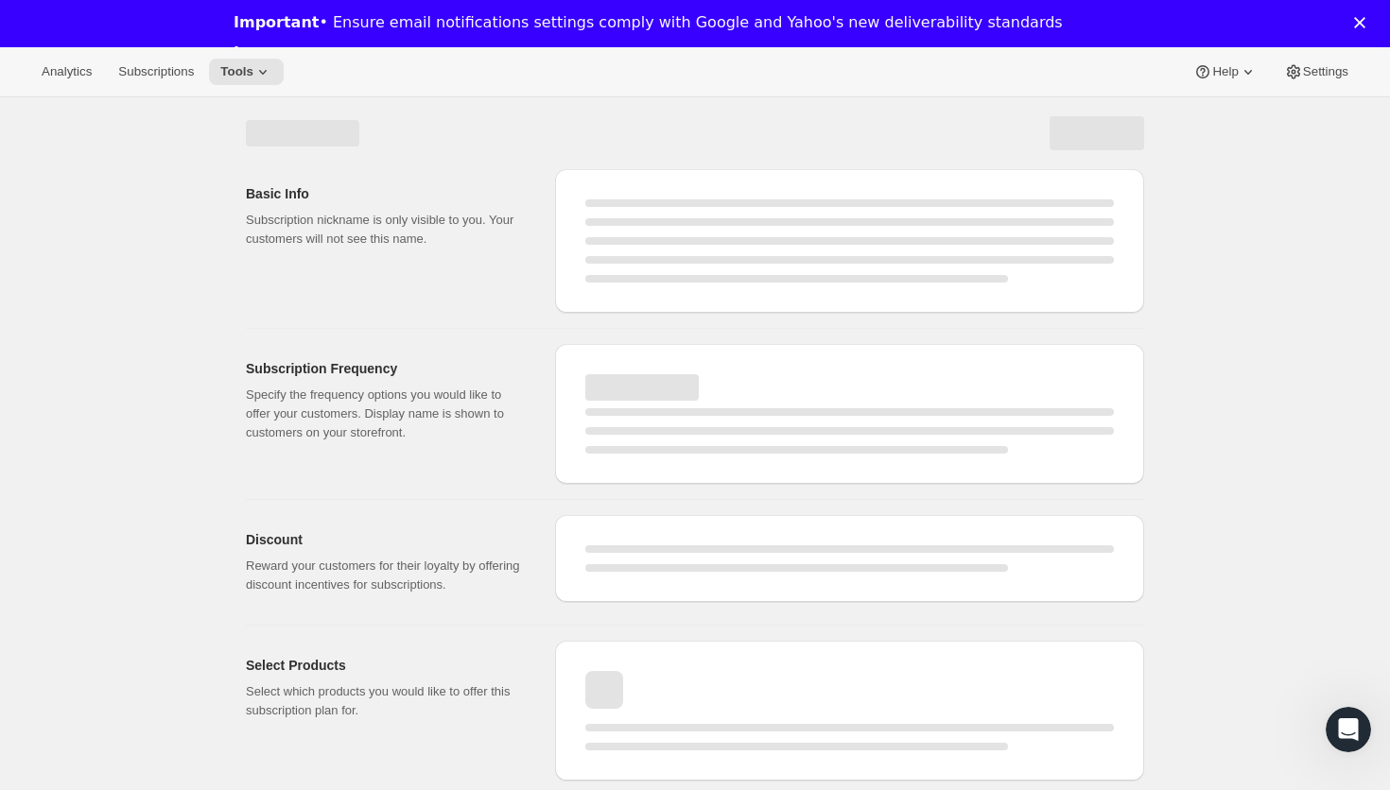
select select "WEEK"
select select "MONTH"
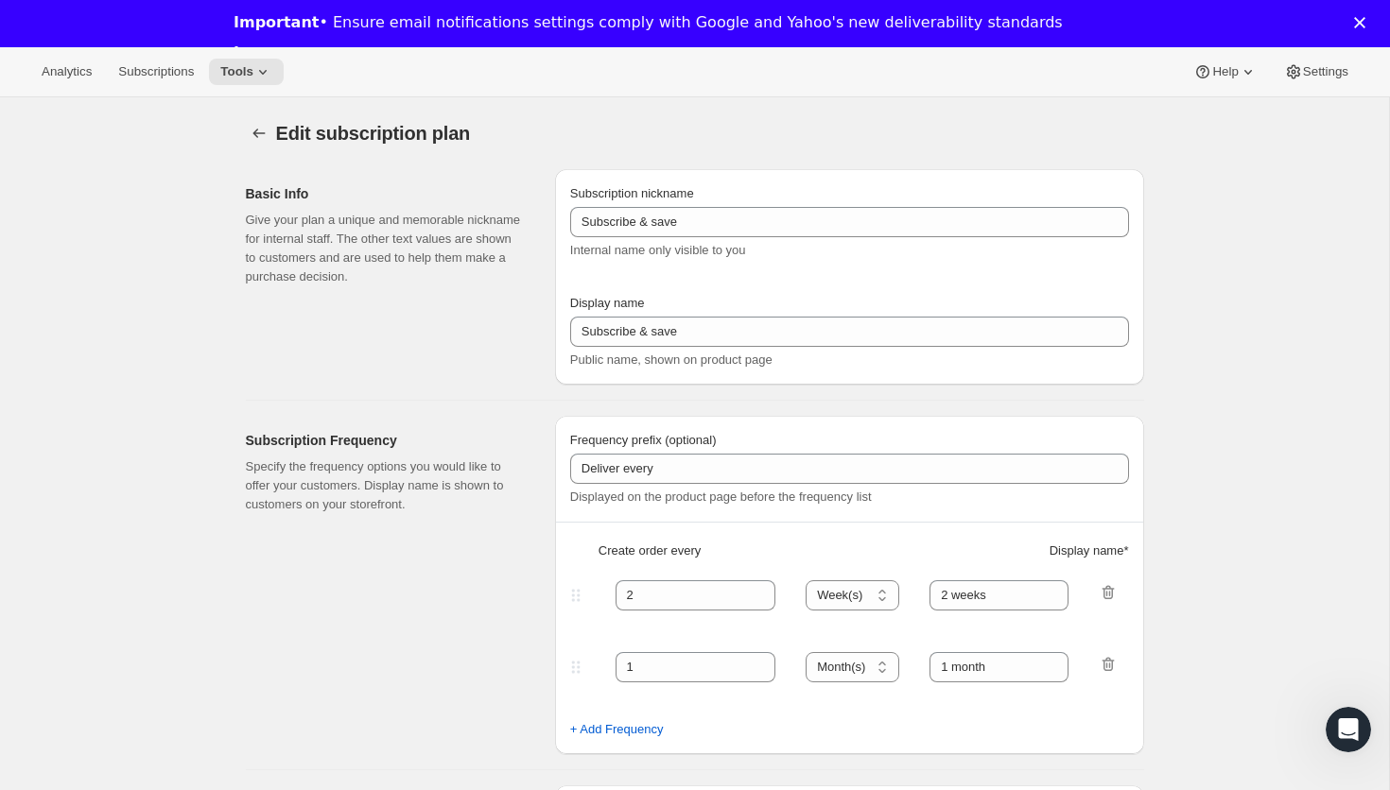
type input "Monthly Subscription"
type input "1"
select select "MONTH"
type input "1 month"
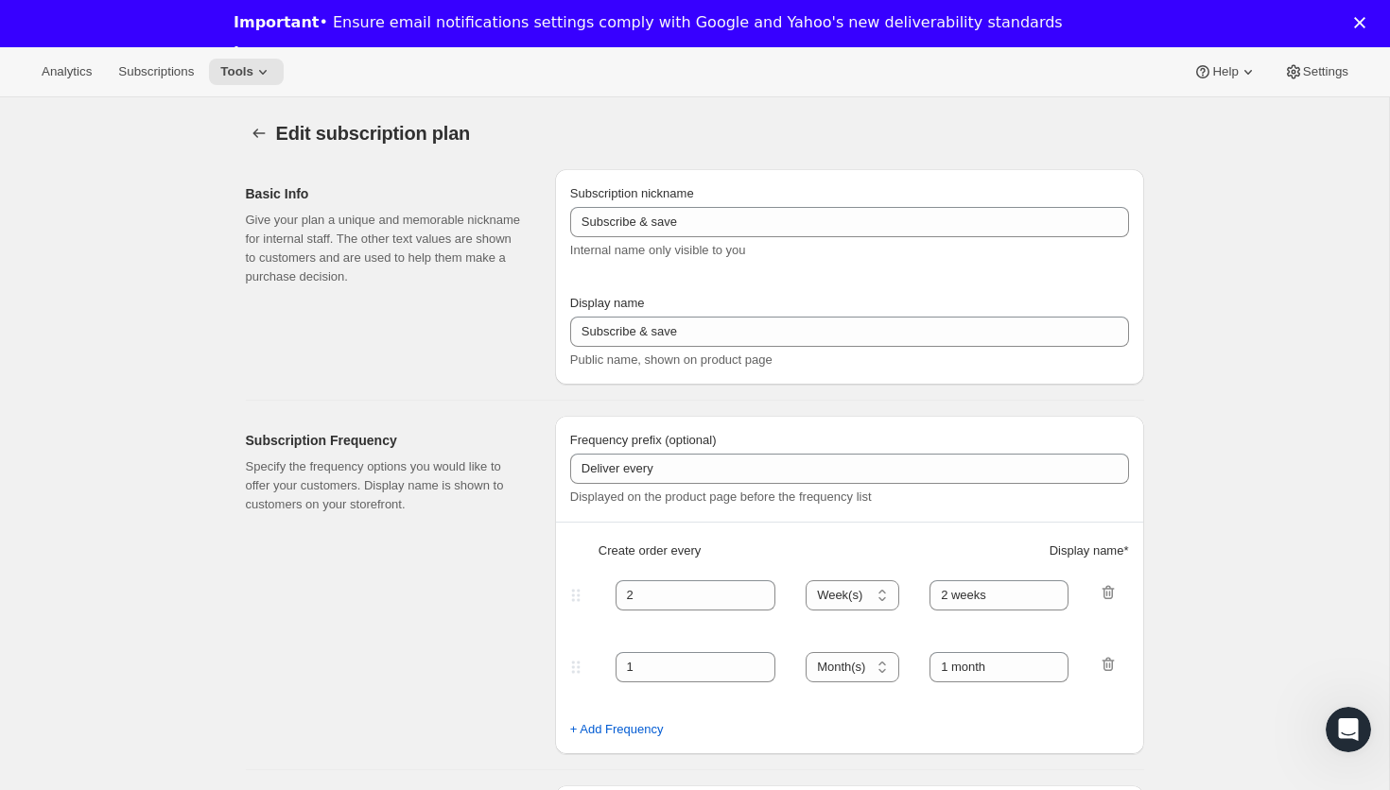
type input "10.0"
select select "FIXED_AMOUNT"
type input "Save <strong>$10 + Free Shipping</strong>"
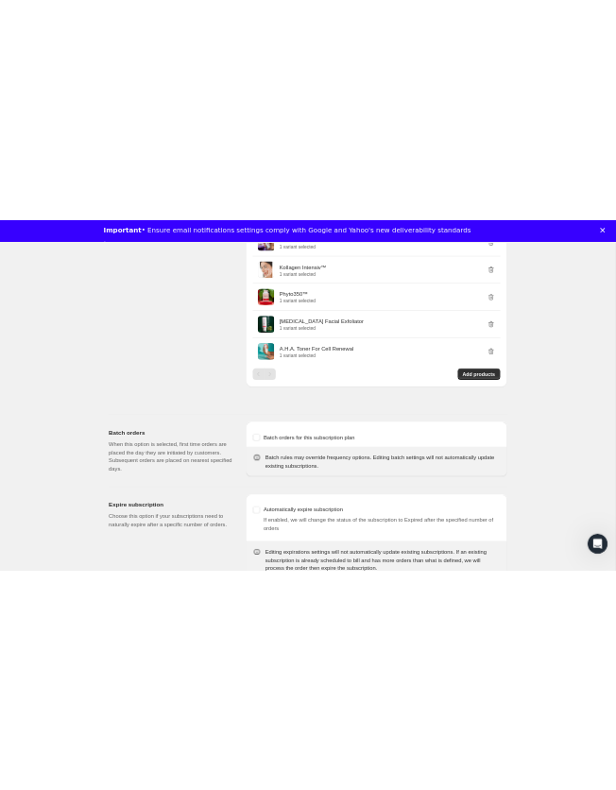
scroll to position [1717, 0]
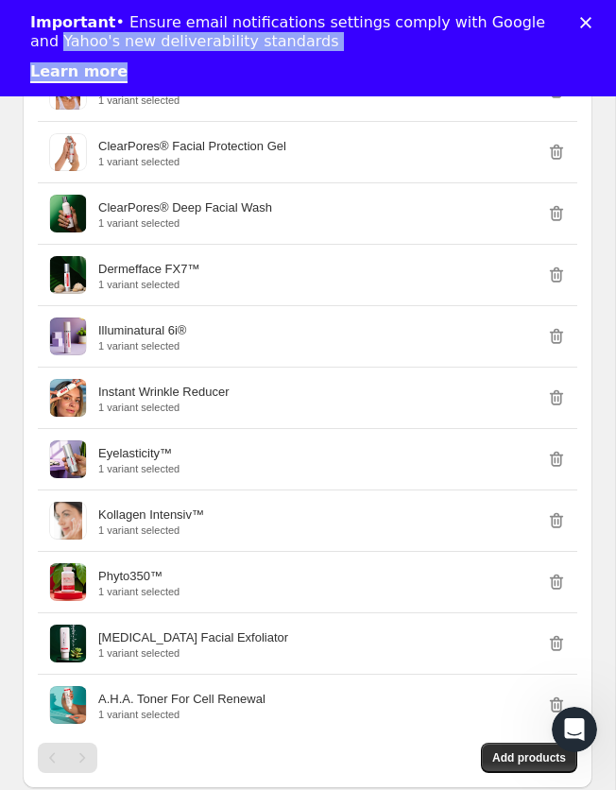
click at [589, 27] on div "Important • Ensure email notifications settings comply with Google and Yahoo's …" at bounding box center [308, 48] width 616 height 81
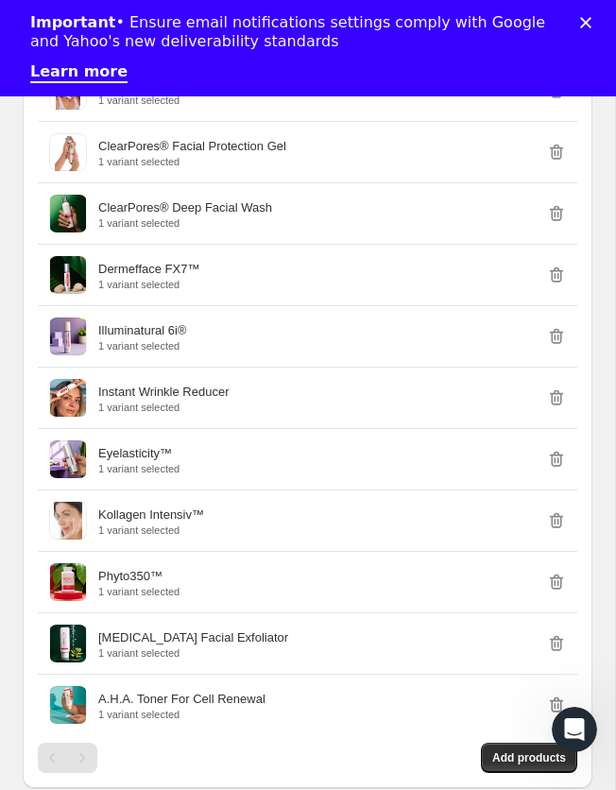
click at [589, 27] on icon "Close" at bounding box center [585, 22] width 11 height 11
